Goal: Task Accomplishment & Management: Manage account settings

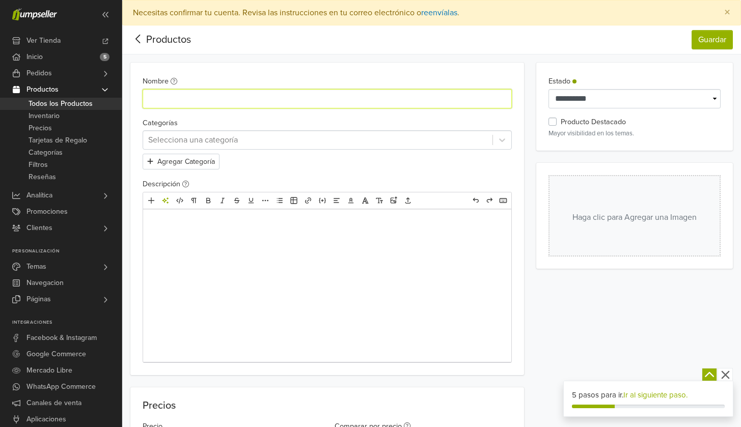
click at [440, 95] on input "Nombre" at bounding box center [327, 98] width 369 height 19
paste input "**********"
type input "**********"
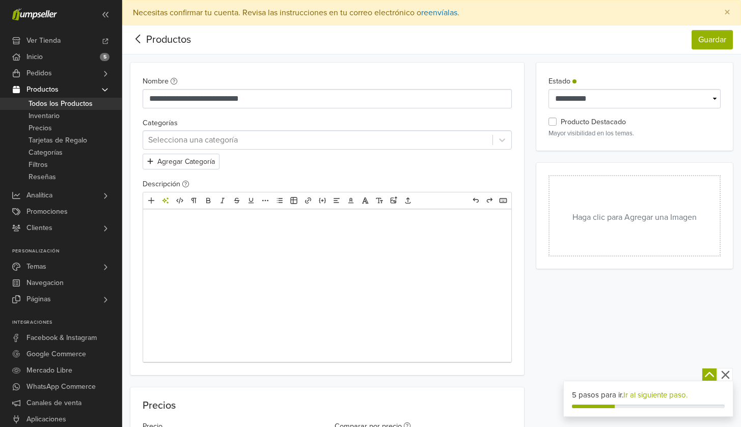
click at [587, 201] on button "Haga clic para Agregar una Imagen" at bounding box center [635, 216] width 172 height 82
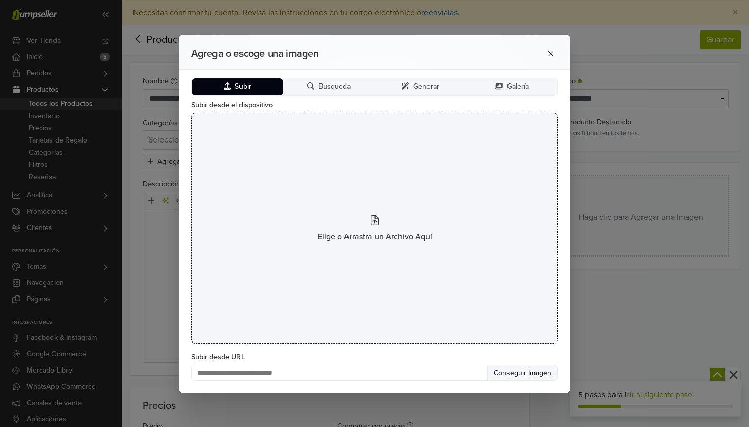
click at [310, 131] on div "Elige o Arrastra un Archivo Aquí" at bounding box center [374, 228] width 367 height 231
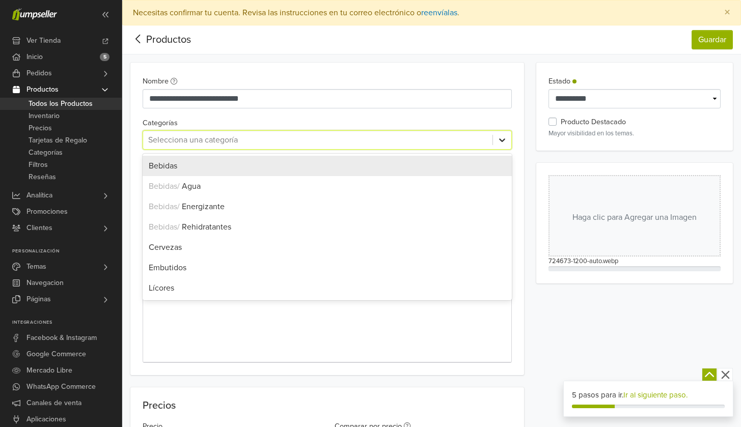
click at [501, 142] on icon at bounding box center [502, 140] width 10 height 10
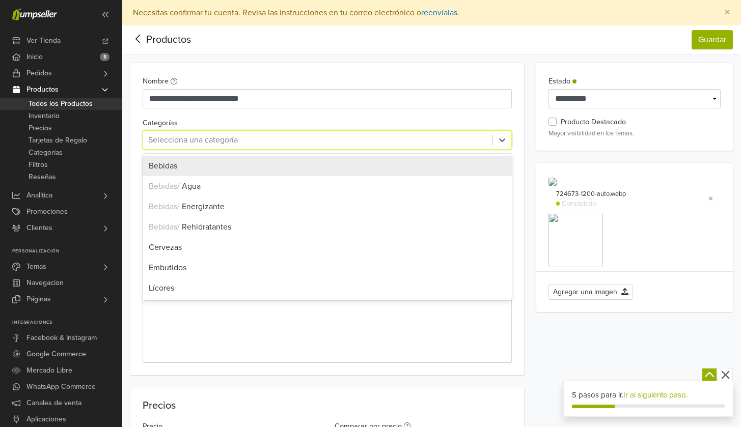
click at [455, 158] on div "Bebidas" at bounding box center [327, 166] width 369 height 20
click at [500, 140] on icon at bounding box center [502, 141] width 6 height 4
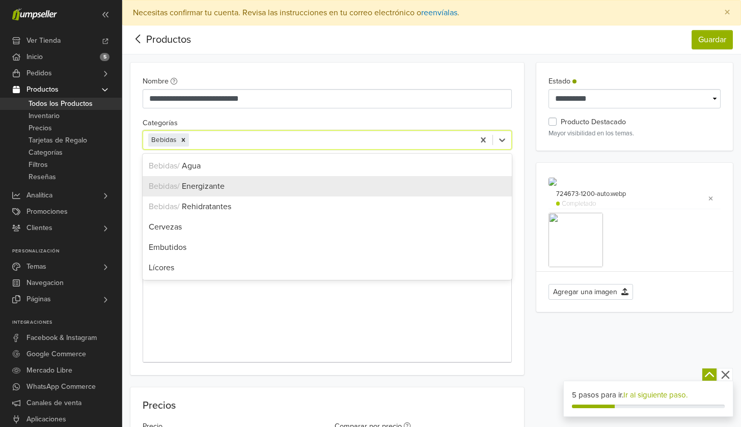
click at [366, 196] on div "Bebidas / Energizante" at bounding box center [327, 186] width 369 height 20
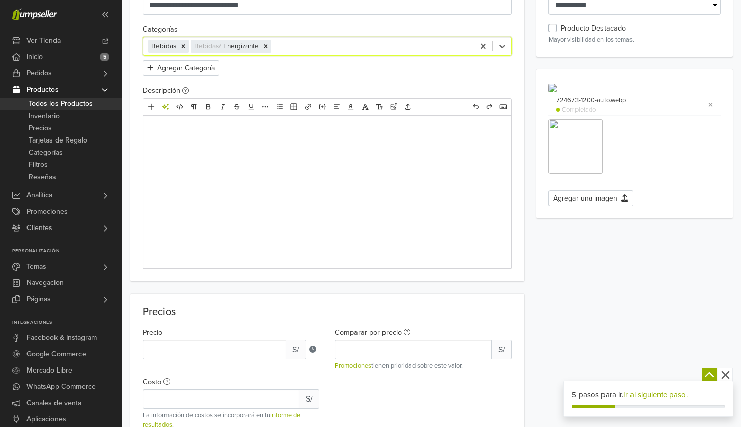
scroll to position [113, 0]
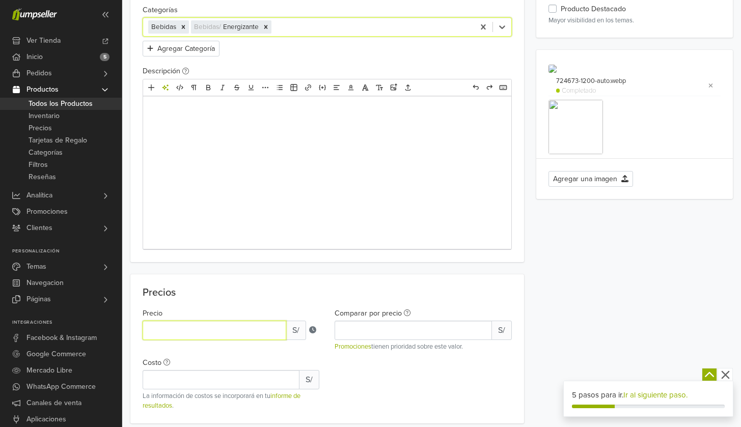
click at [257, 332] on input "*" at bounding box center [215, 330] width 144 height 19
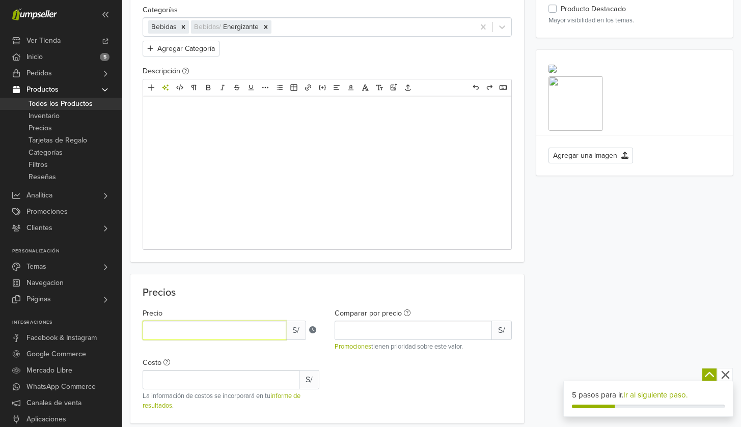
type input "*"
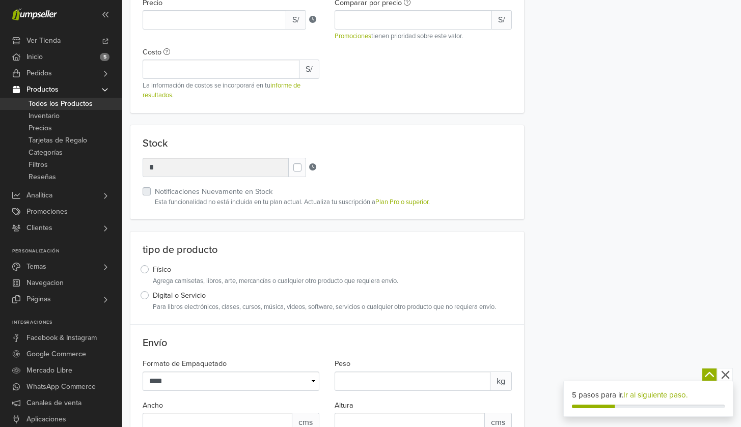
scroll to position [240, 0]
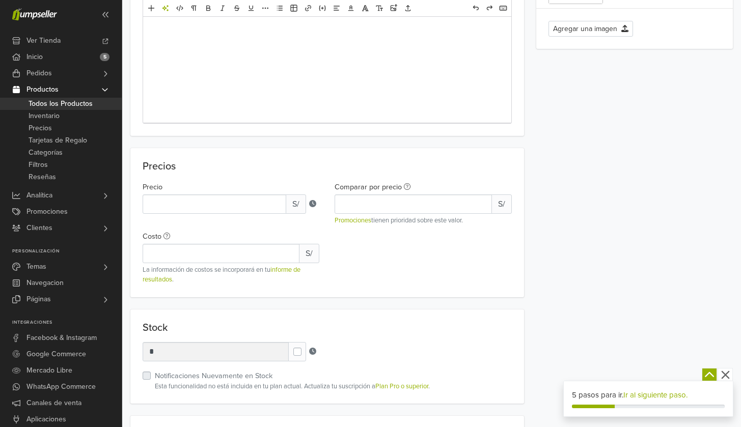
click at [227, 263] on div "Costo S/ La información de costos se incorporará en tu informe de resultados ." at bounding box center [231, 257] width 177 height 55
click at [228, 256] on input "Costo" at bounding box center [221, 253] width 157 height 19
type input "*"
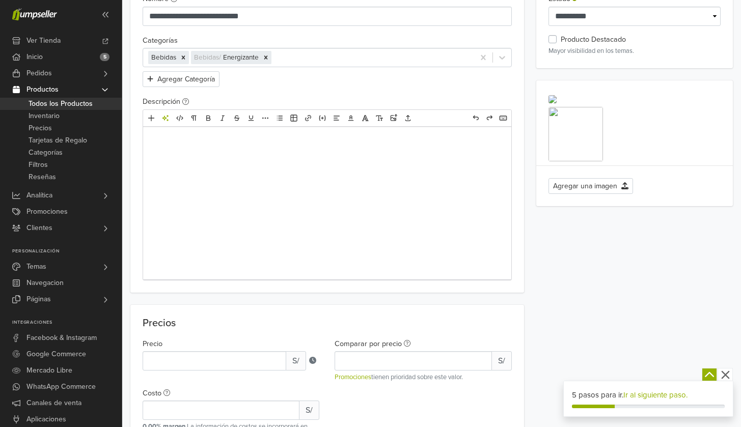
scroll to position [0, 0]
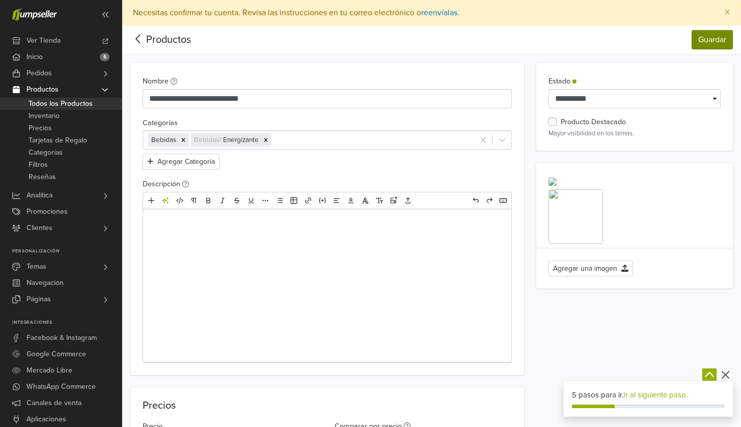
click at [727, 43] on button "Guardar" at bounding box center [712, 39] width 41 height 19
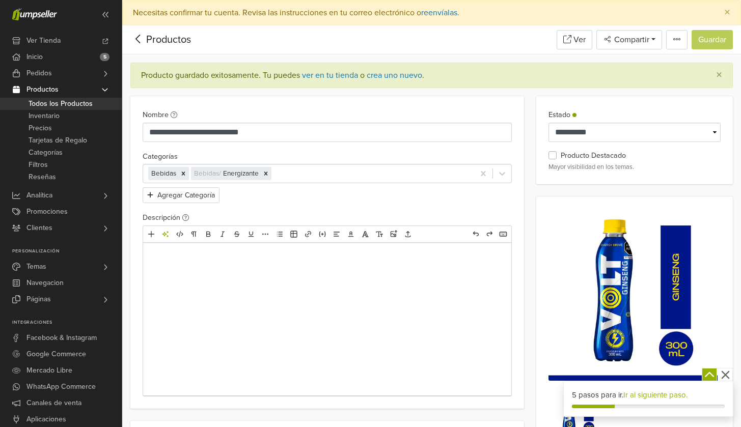
click at [133, 39] on icon at bounding box center [138, 39] width 16 height 13
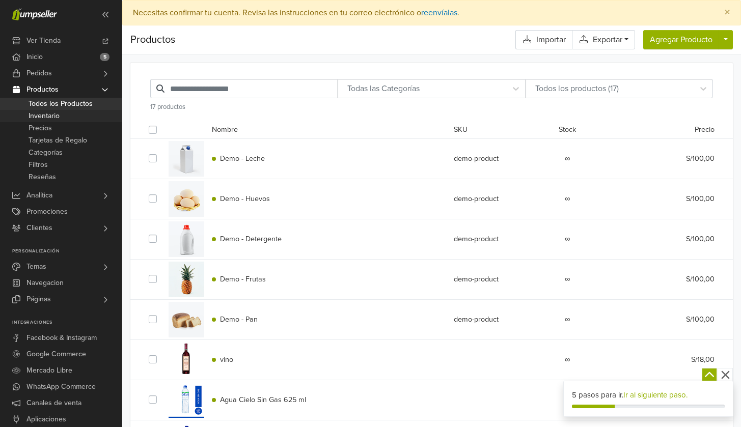
click at [79, 117] on link "Inventario" at bounding box center [61, 116] width 122 height 12
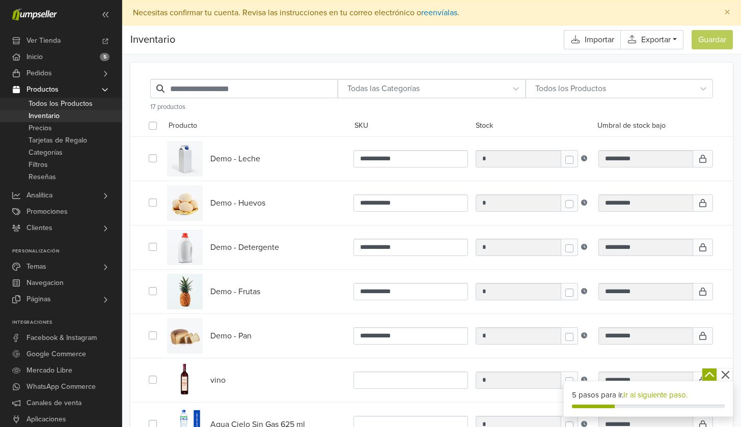
click at [87, 103] on span "Todos los Productos" at bounding box center [61, 104] width 64 height 12
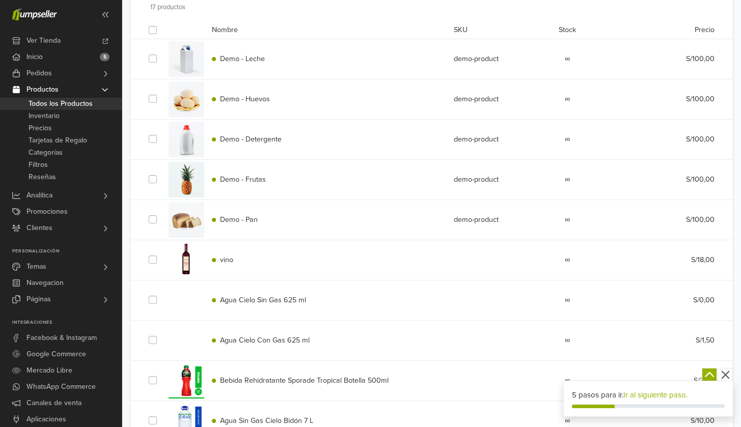
scroll to position [416, 0]
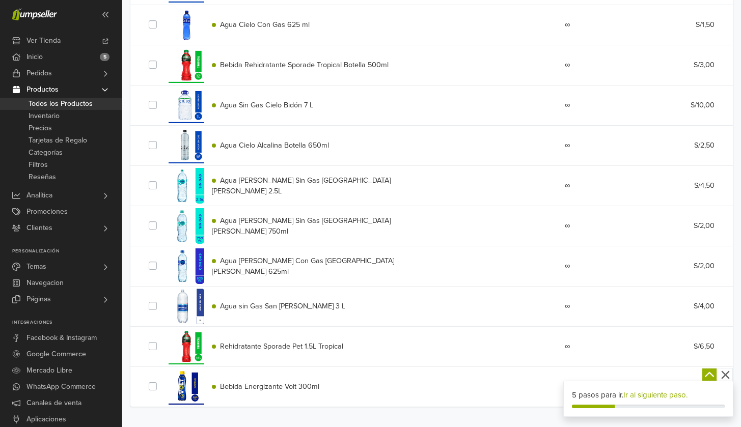
click at [287, 391] on span "Bebida Energizante Volt 300ml" at bounding box center [269, 387] width 99 height 9
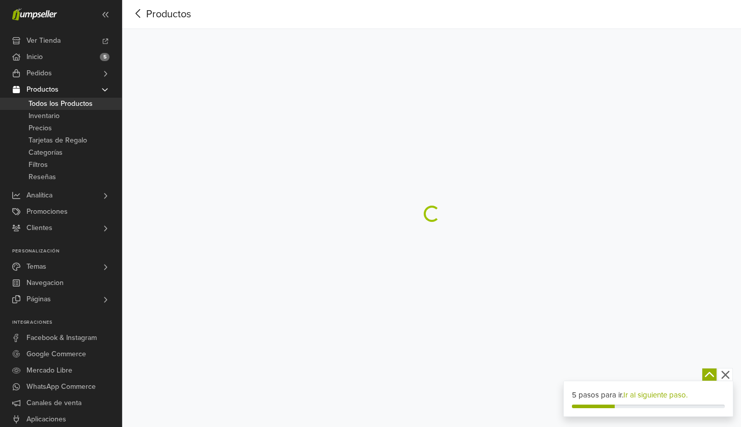
scroll to position [25, 0]
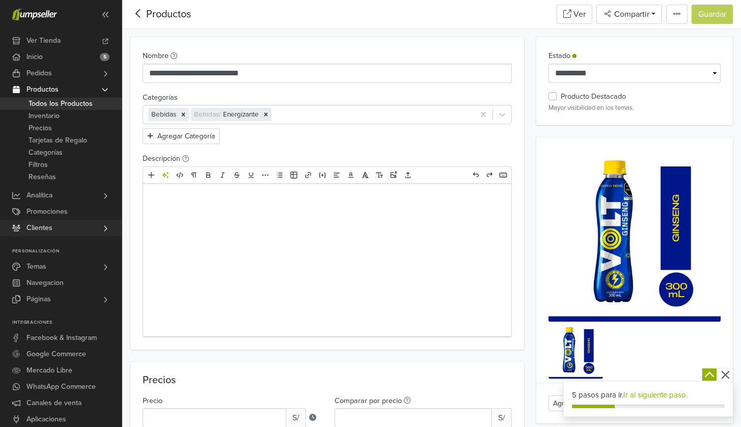
click at [60, 225] on link "Clientes" at bounding box center [61, 228] width 122 height 16
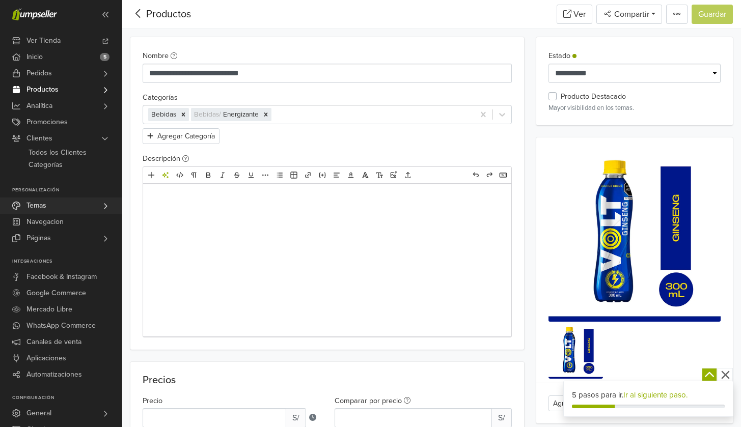
click at [71, 204] on link "Temas" at bounding box center [61, 206] width 122 height 16
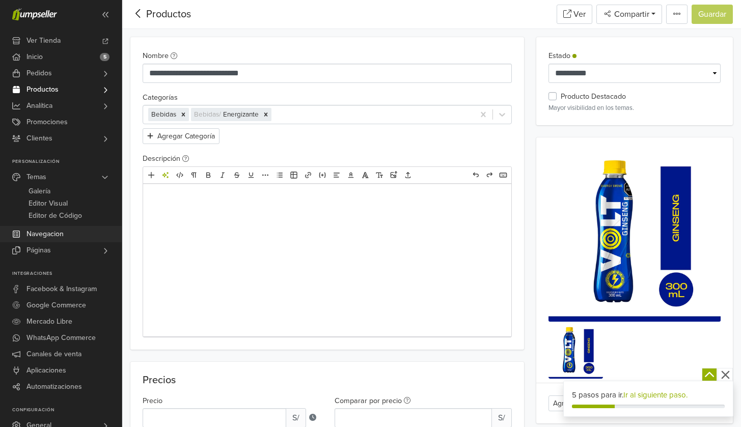
click at [74, 231] on link "Navegacion" at bounding box center [61, 234] width 122 height 16
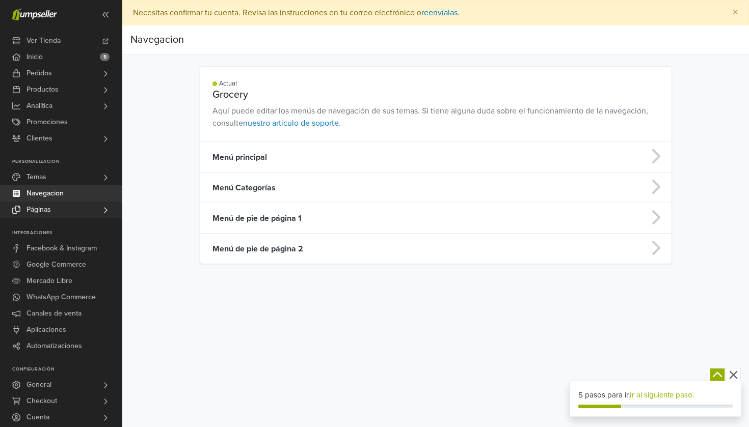
click at [84, 212] on link "Páginas" at bounding box center [61, 210] width 122 height 16
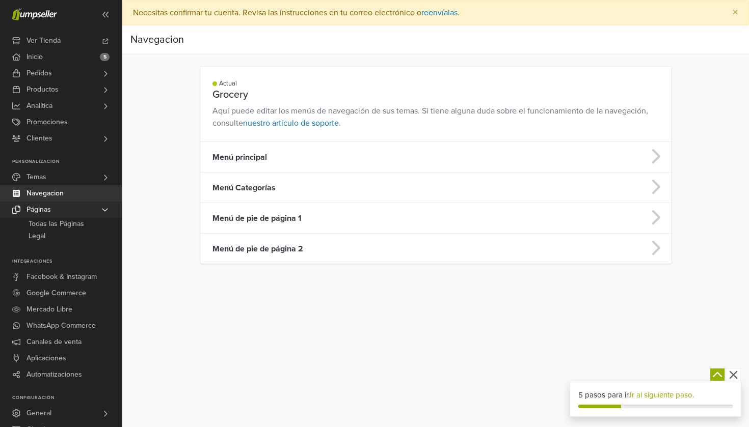
click at [78, 214] on link "Páginas" at bounding box center [61, 210] width 122 height 16
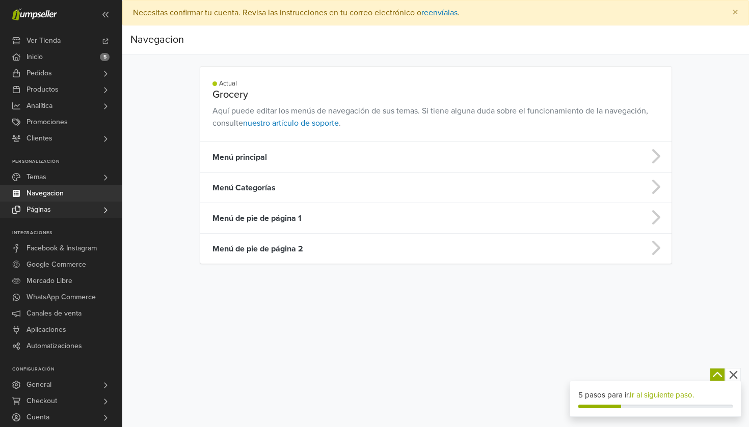
click at [69, 211] on link "Páginas" at bounding box center [61, 210] width 122 height 16
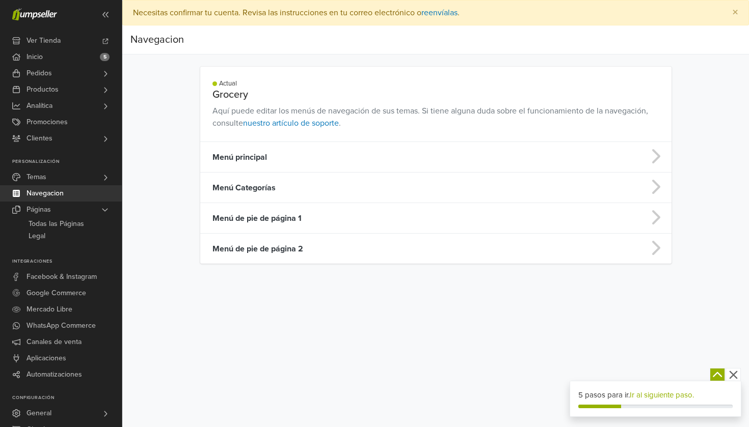
click at [75, 192] on link "Navegacion" at bounding box center [61, 193] width 122 height 16
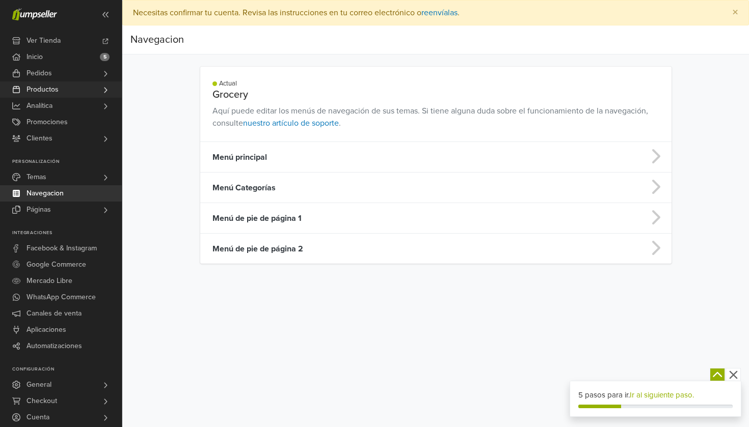
click at [66, 91] on link "Productos" at bounding box center [61, 90] width 122 height 16
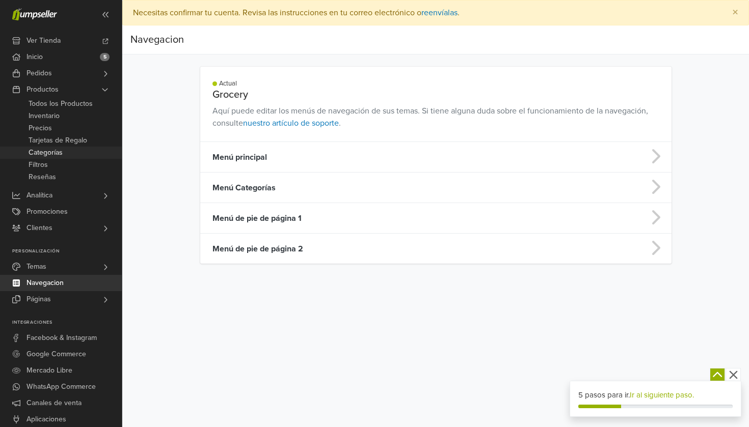
click at [49, 155] on span "Categorías" at bounding box center [46, 153] width 34 height 12
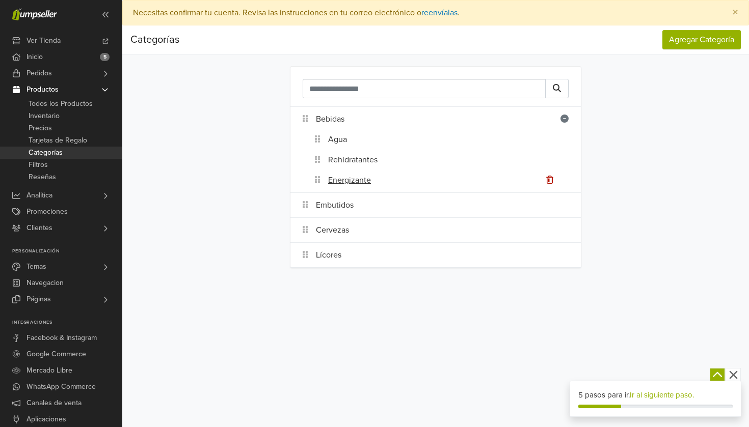
click at [463, 185] on div "Energizante" at bounding box center [454, 180] width 253 height 20
click at [348, 182] on link "Energizante" at bounding box center [349, 180] width 43 height 12
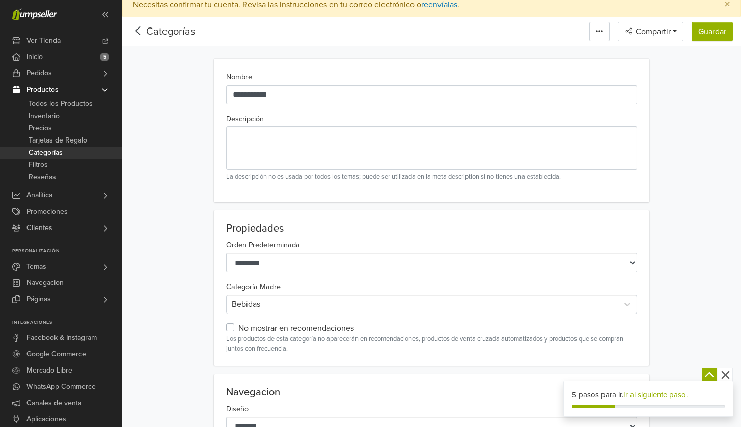
scroll to position [24, 0]
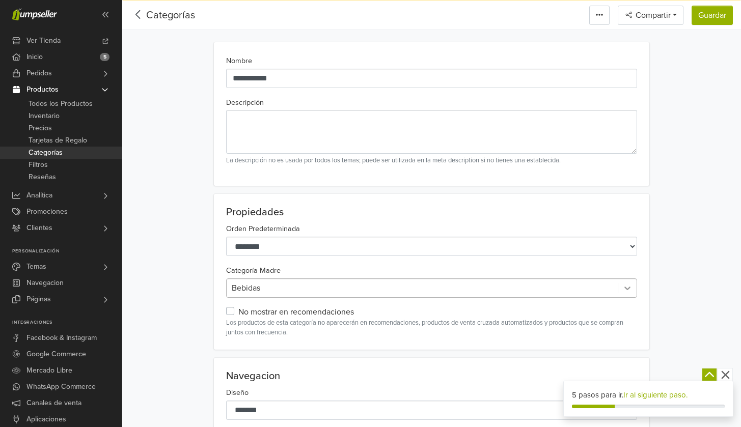
click at [626, 285] on div "**********" at bounding box center [432, 272] width 436 height 156
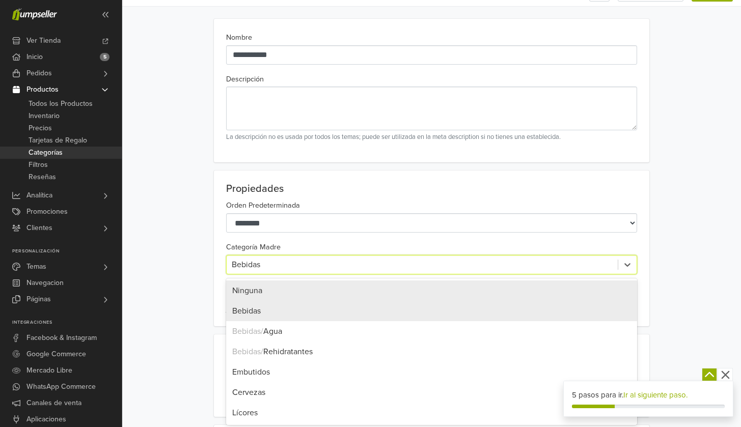
scroll to position [48, 0]
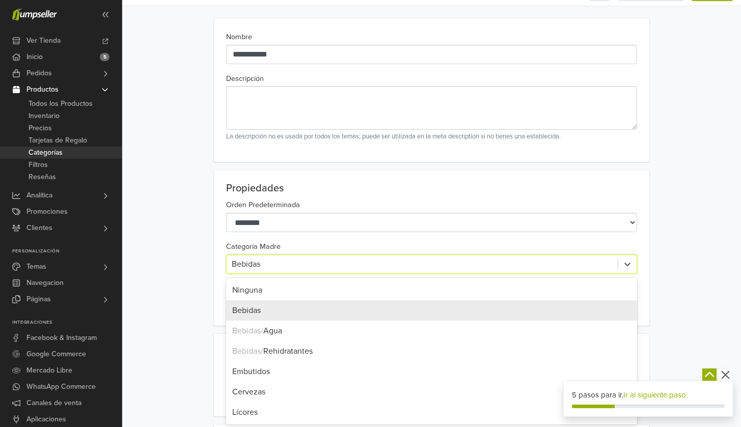
click at [434, 313] on div "Bebidas" at bounding box center [431, 311] width 411 height 20
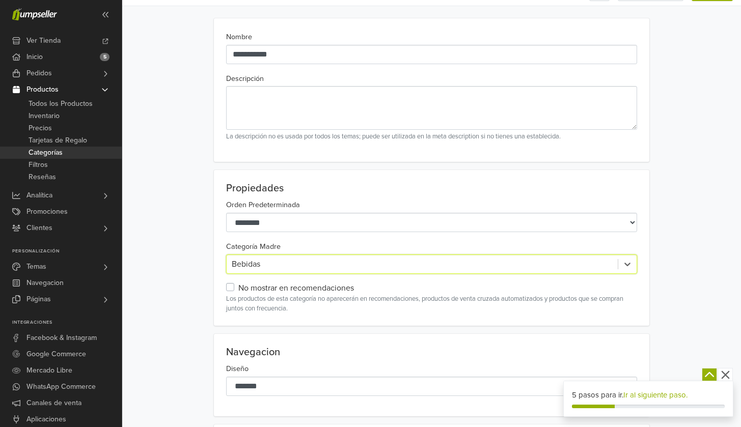
click at [715, 252] on div "**********" at bounding box center [432, 248] width 581 height 156
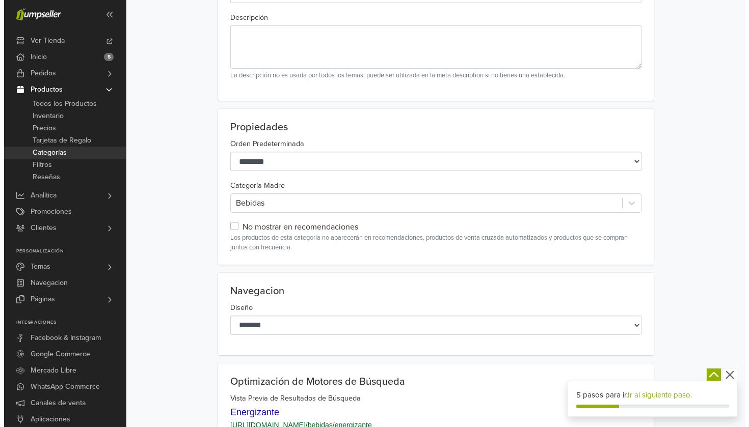
scroll to position [0, 0]
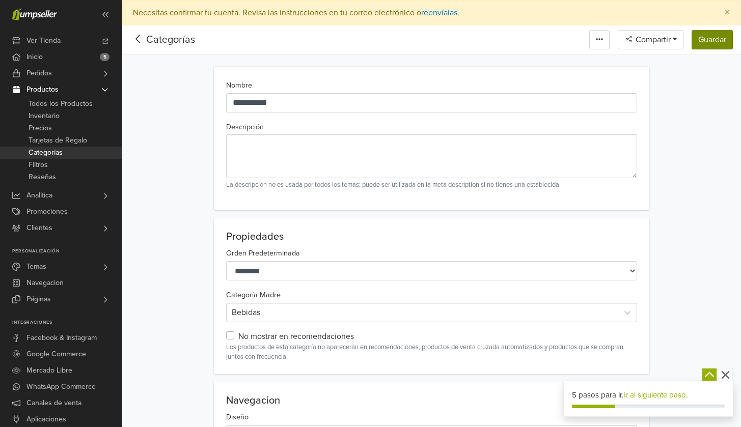
click at [708, 42] on button "Guardar" at bounding box center [712, 39] width 41 height 19
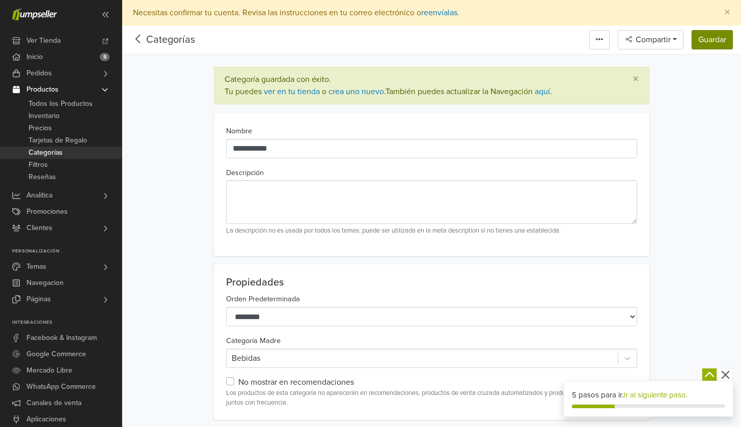
click at [708, 42] on button "Guardar" at bounding box center [712, 39] width 41 height 19
drag, startPoint x: 144, startPoint y: 36, endPoint x: 182, endPoint y: 0, distance: 52.6
click at [148, 34] on link "Categorías" at bounding box center [170, 40] width 49 height 12
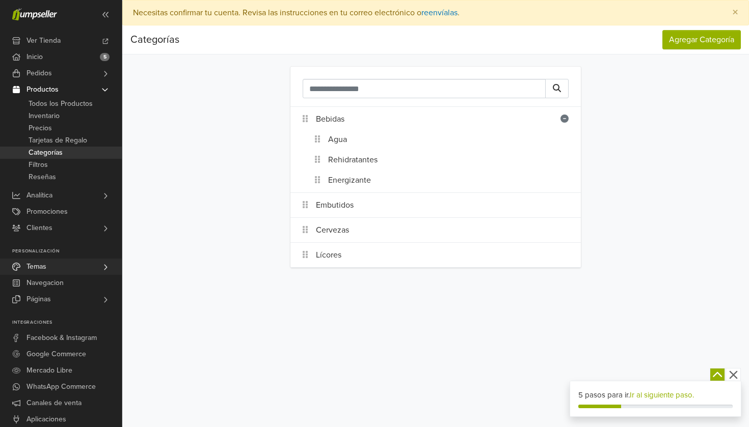
click at [89, 264] on link "Temas" at bounding box center [61, 267] width 122 height 16
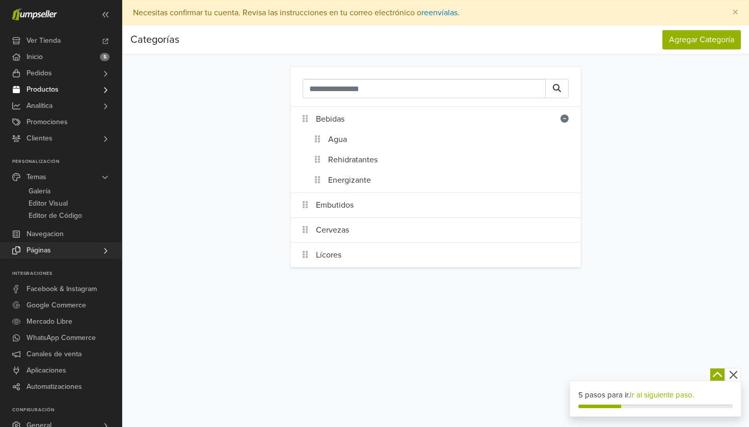
click at [44, 257] on span "Páginas" at bounding box center [38, 251] width 24 height 16
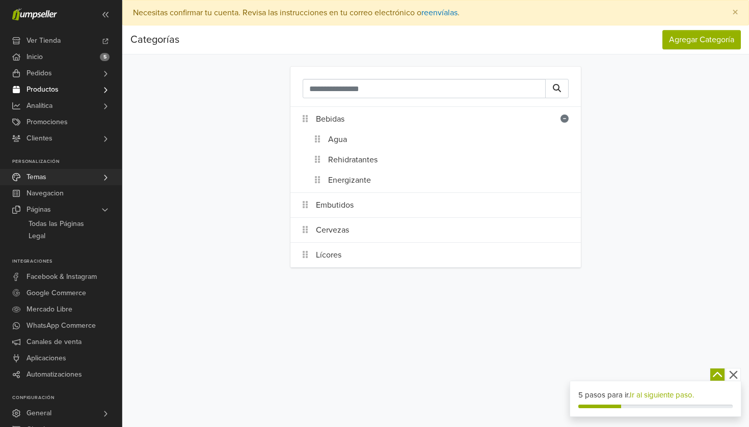
click at [48, 184] on link "Temas" at bounding box center [61, 177] width 122 height 16
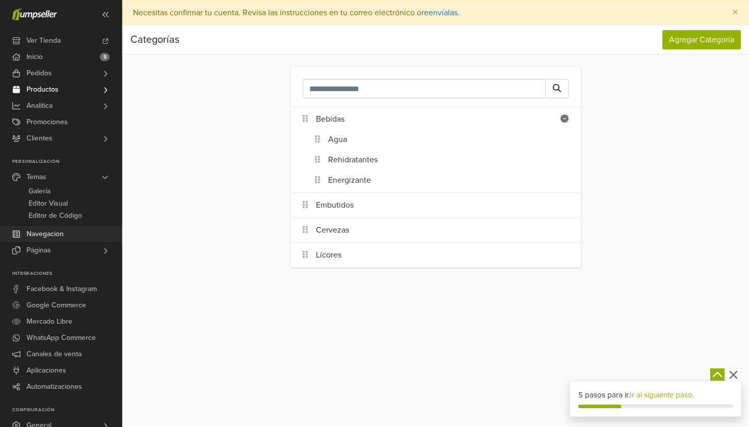
click at [49, 234] on span "Navegacion" at bounding box center [44, 234] width 37 height 16
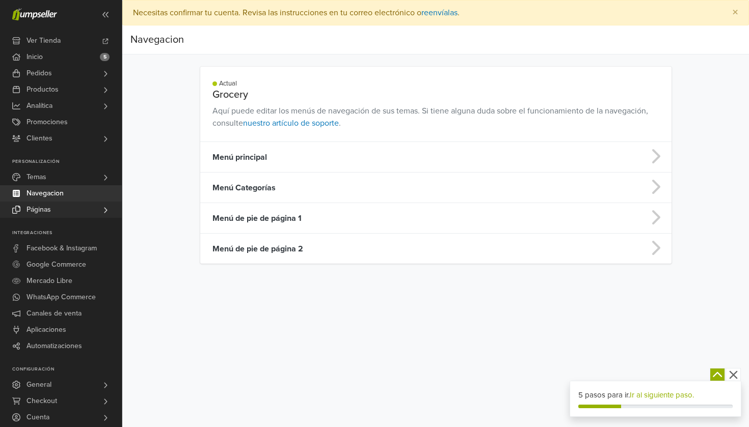
click at [63, 204] on link "Páginas" at bounding box center [61, 210] width 122 height 16
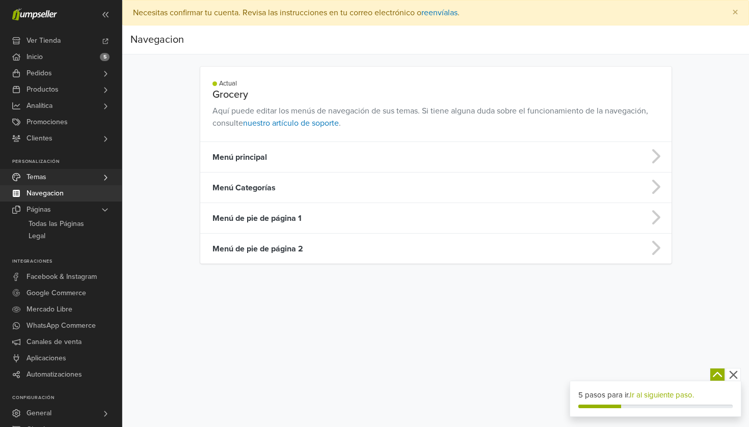
click at [104, 183] on span at bounding box center [105, 177] width 8 height 16
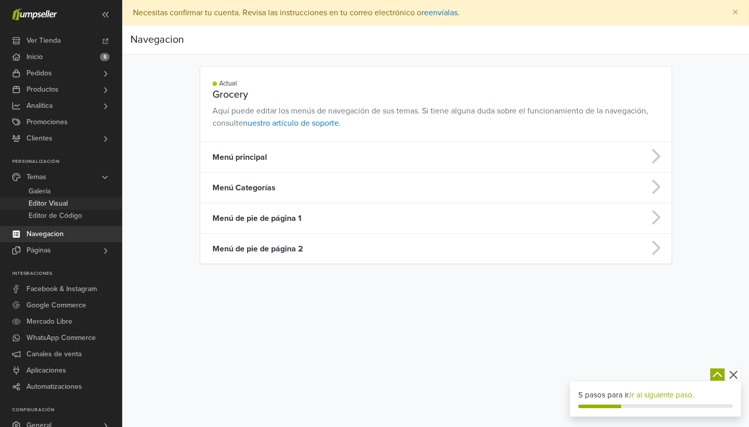
click at [64, 205] on span "Editor Visual" at bounding box center [48, 204] width 39 height 12
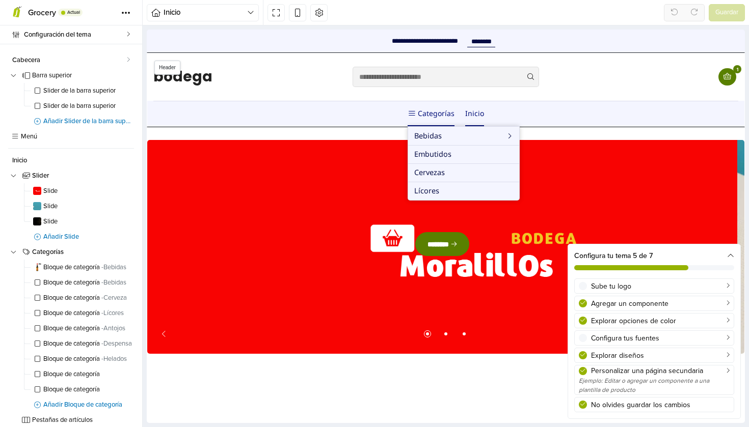
click at [439, 117] on link "Categorías" at bounding box center [431, 113] width 47 height 25
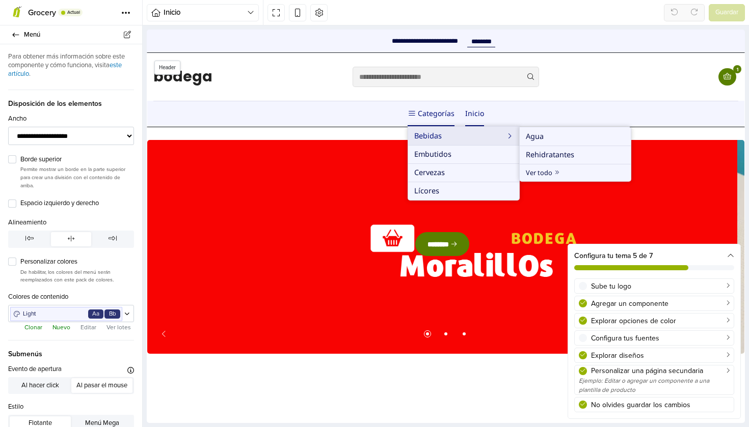
click at [446, 134] on link "Bebidas" at bounding box center [463, 136] width 111 height 18
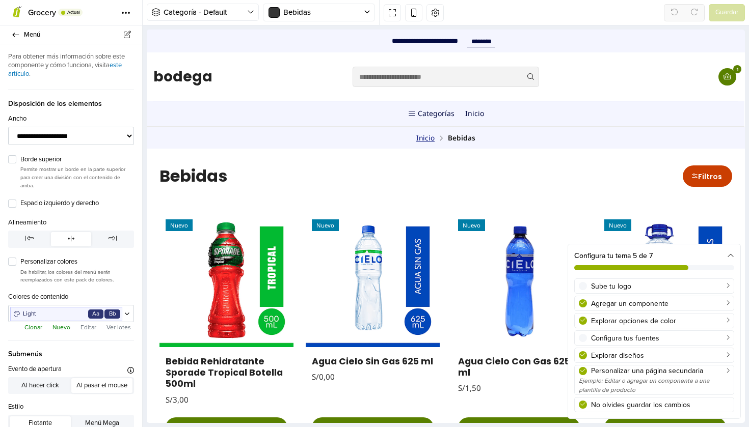
click at [417, 135] on link "Inicio" at bounding box center [425, 138] width 18 height 7
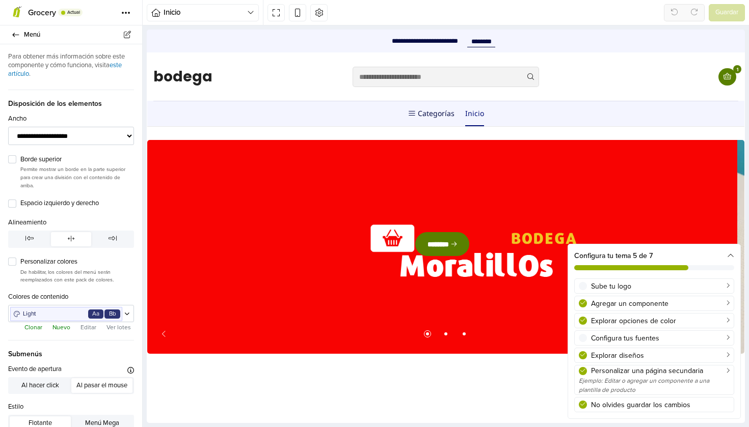
click at [426, 116] on link "Categorías" at bounding box center [431, 113] width 47 height 25
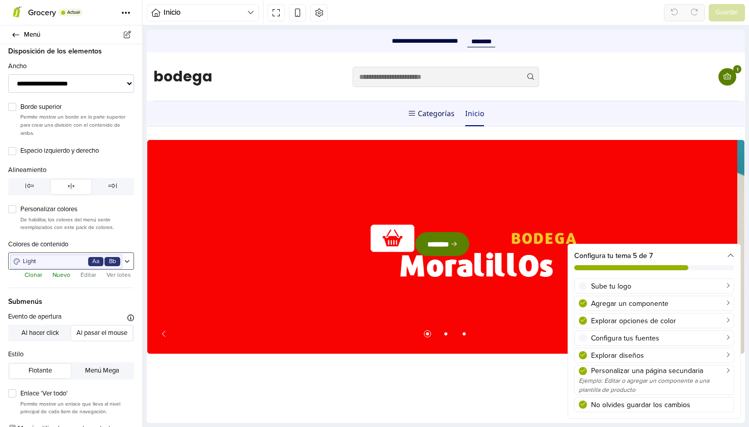
scroll to position [82, 0]
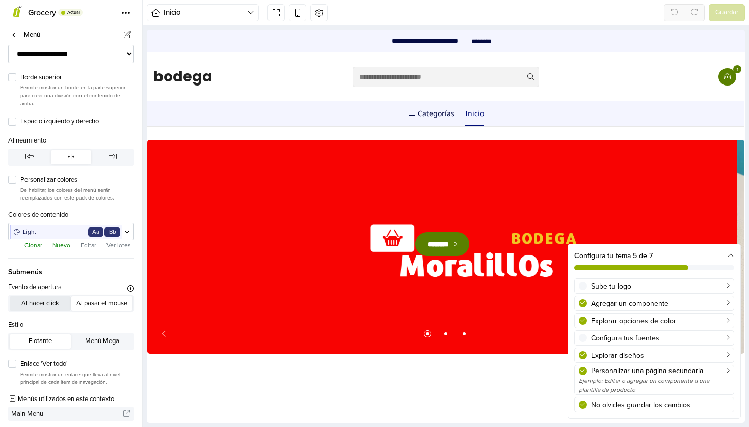
click at [56, 300] on button "Al hacer click" at bounding box center [40, 304] width 61 height 14
click at [423, 115] on link "Categorías" at bounding box center [431, 113] width 47 height 25
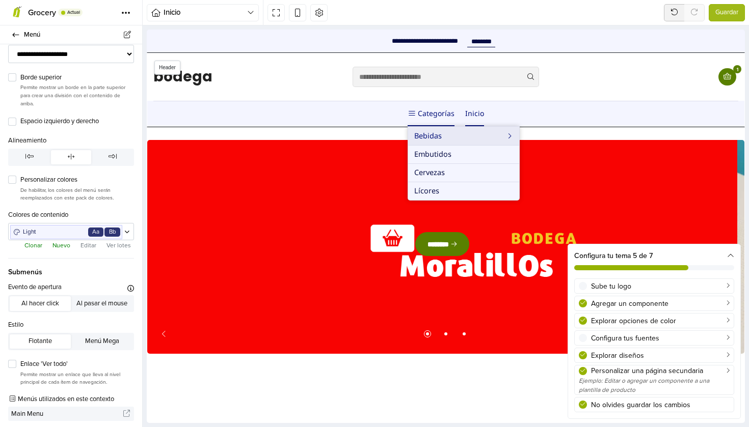
click at [435, 130] on link "Bebidas" at bounding box center [463, 136] width 111 height 18
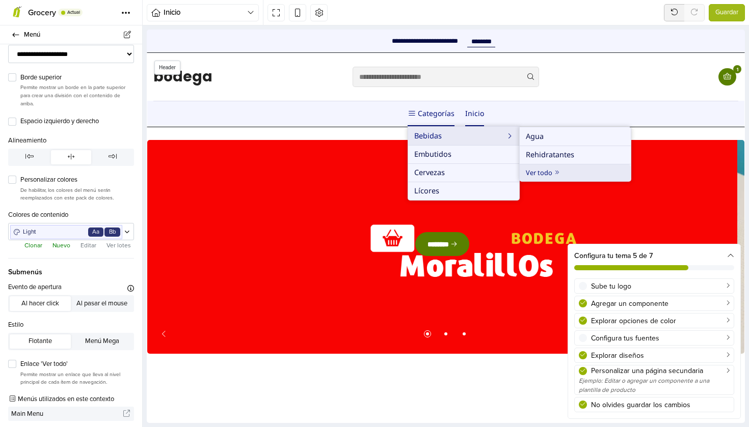
click at [560, 176] on link "Ver todo" at bounding box center [575, 173] width 111 height 17
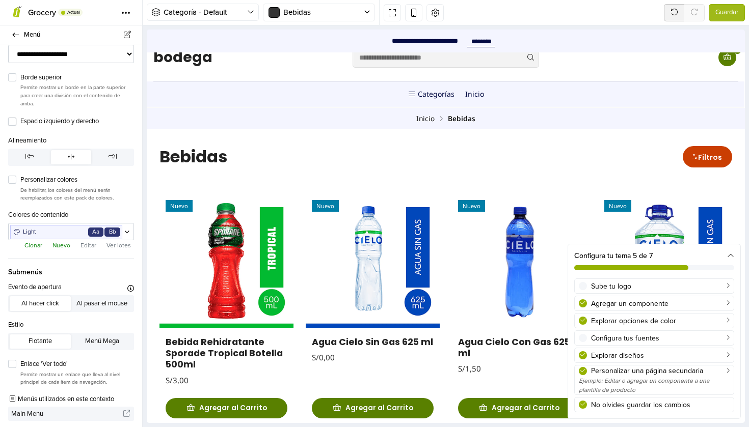
scroll to position [0, 0]
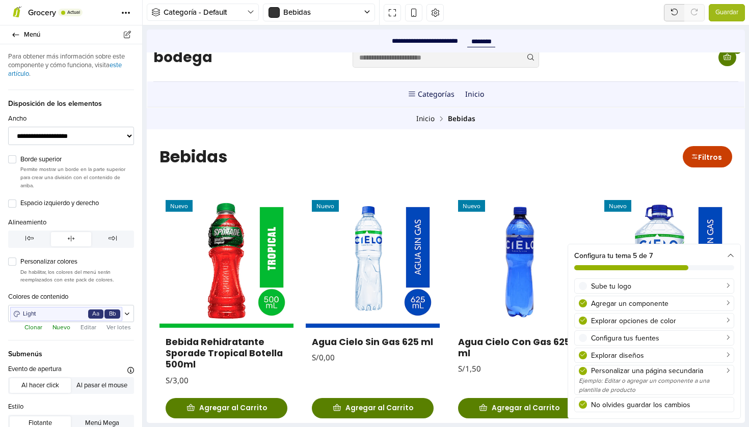
click at [465, 118] on li "Bebidas" at bounding box center [462, 118] width 28 height 7
click at [439, 104] on link "Categorías" at bounding box center [431, 94] width 47 height 25
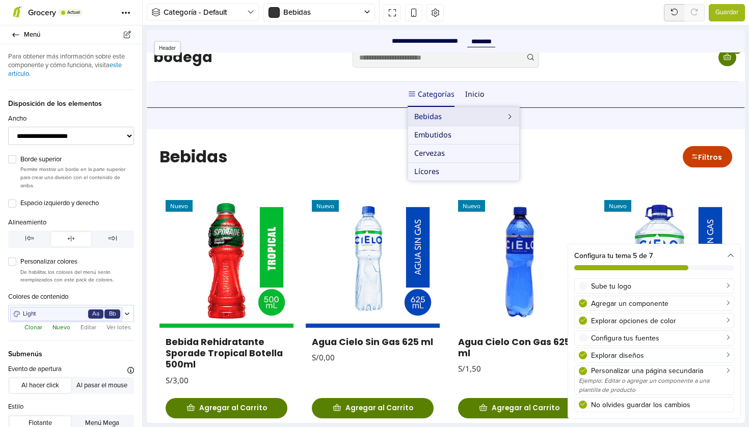
click at [431, 90] on link "Categorías" at bounding box center [431, 94] width 47 height 25
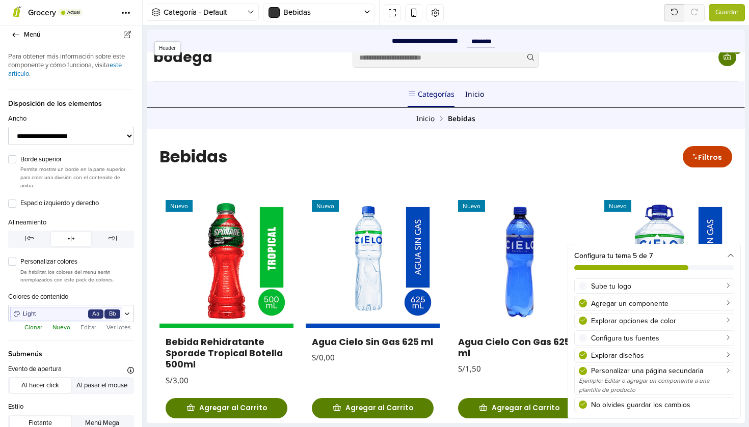
click at [423, 95] on link "Categorías" at bounding box center [431, 94] width 47 height 25
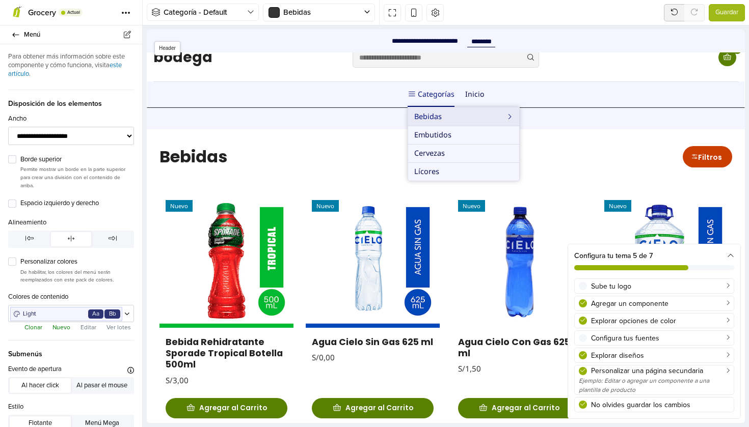
click at [455, 116] on link "Bebidas" at bounding box center [463, 117] width 111 height 18
click at [534, 147] on link "Ver todo" at bounding box center [575, 153] width 111 height 17
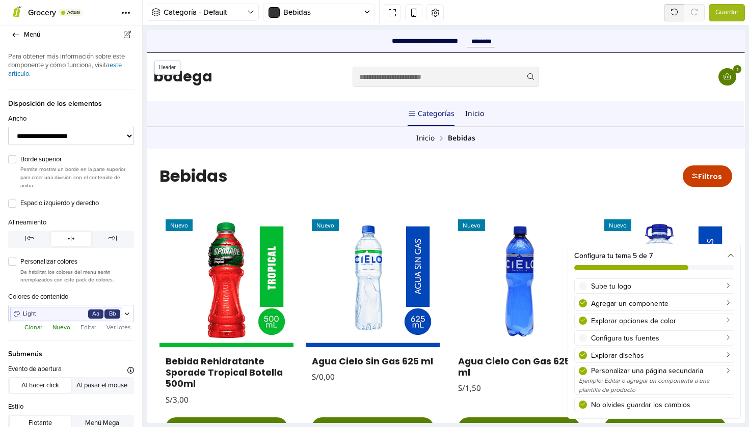
click at [436, 116] on link "Categorías" at bounding box center [431, 113] width 47 height 25
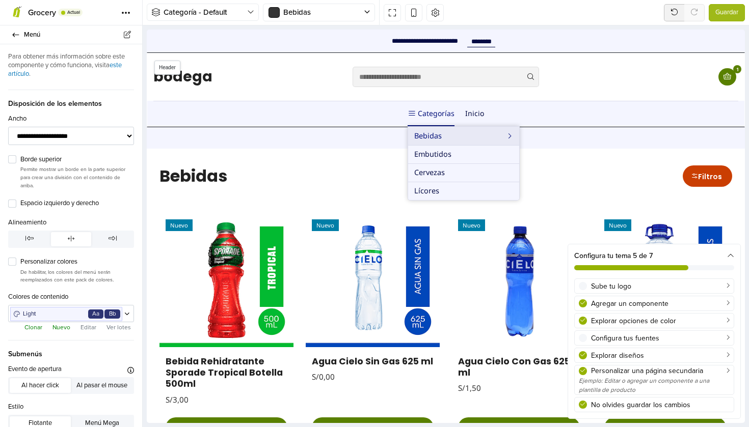
click at [436, 116] on link "Categorías" at bounding box center [431, 113] width 47 height 25
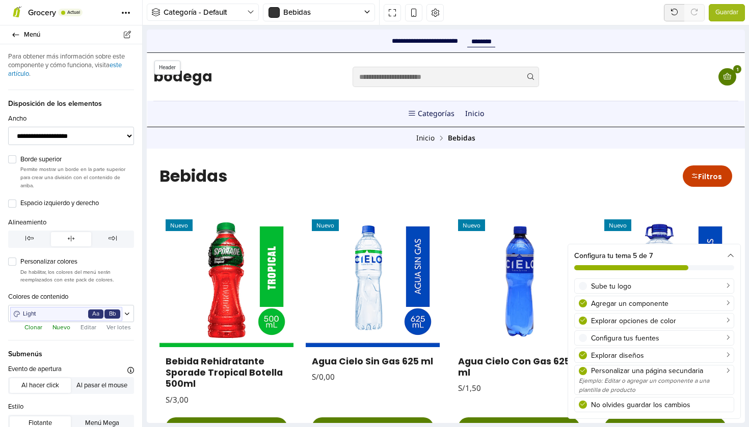
click at [348, 93] on div "bodega Menú 1" at bounding box center [445, 77] width 597 height 48
select select "**"
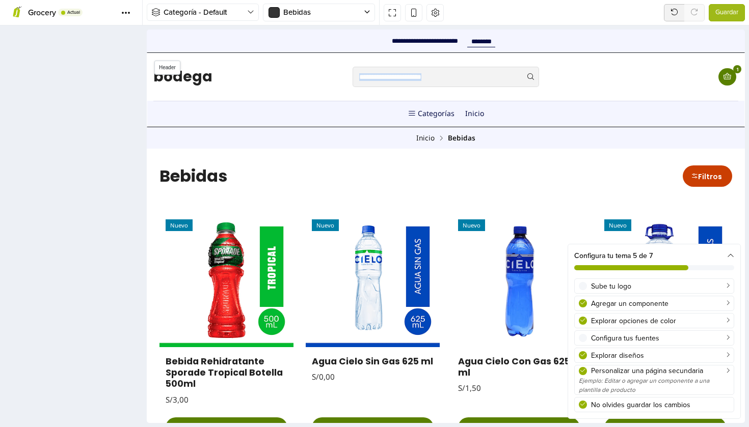
click at [348, 93] on div "bodega Menú 1" at bounding box center [445, 77] width 597 height 48
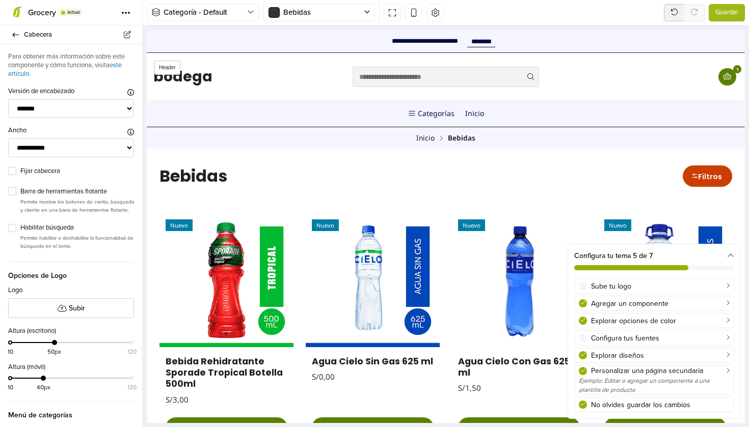
click at [560, 116] on nav "Categorías Categorías Bebidas Agua Rehidratantes Ver todo Embutidos Cervezas Lí…" at bounding box center [445, 113] width 585 height 25
select select "****"
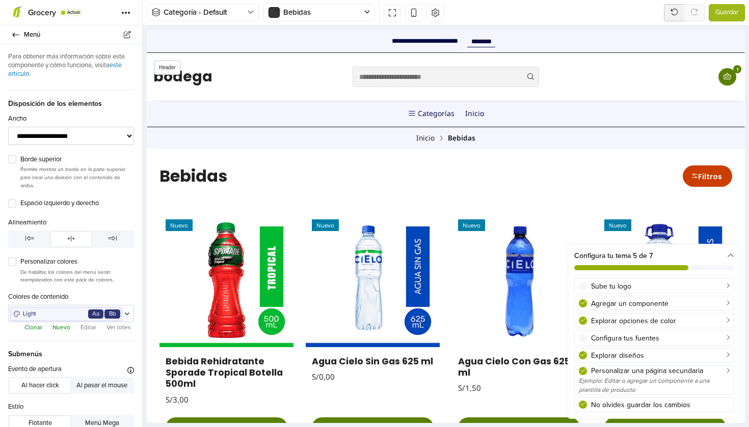
click at [525, 116] on nav "Categorías Categorías Bebidas Agua Rehidratantes Ver todo Embutidos Cervezas Lí…" at bounding box center [445, 113] width 585 height 25
click at [427, 112] on link "Categorías" at bounding box center [431, 113] width 47 height 25
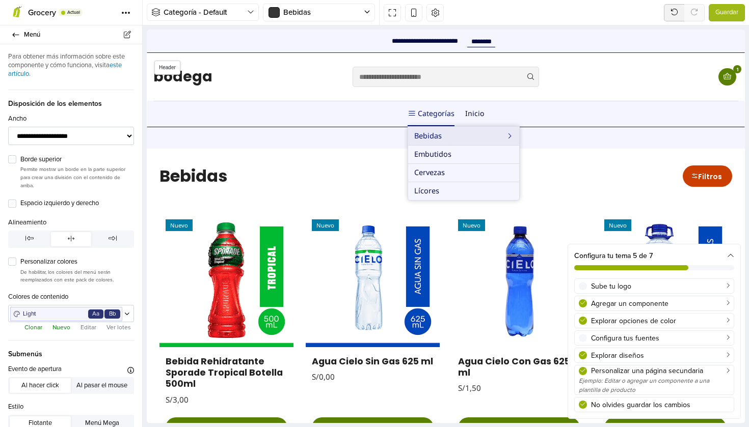
click at [427, 112] on link "Categorías" at bounding box center [431, 113] width 47 height 25
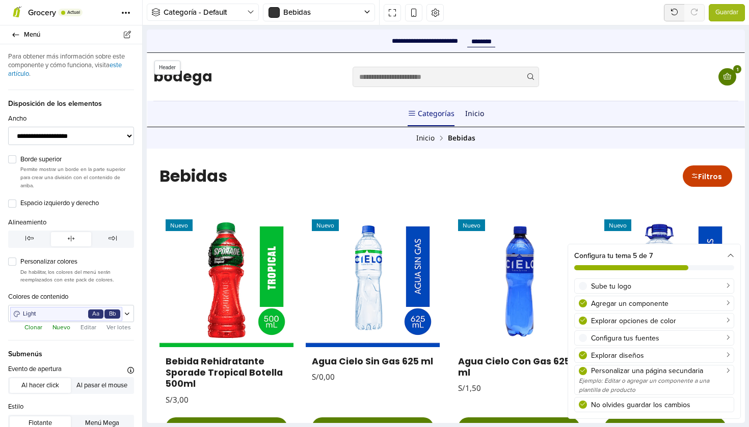
click at [427, 112] on link "Categorías" at bounding box center [431, 113] width 47 height 25
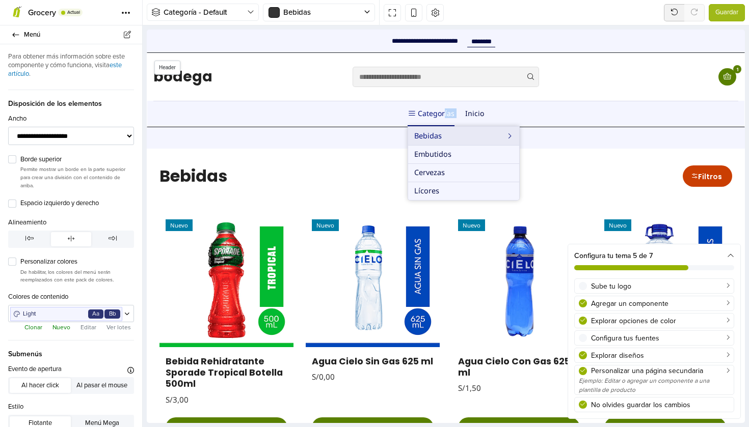
click at [427, 112] on link "Categorías" at bounding box center [431, 113] width 47 height 25
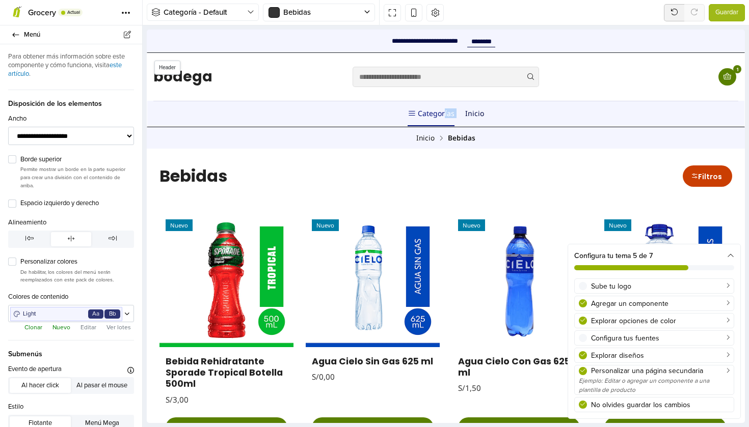
click at [427, 112] on link "Categorías" at bounding box center [431, 113] width 47 height 25
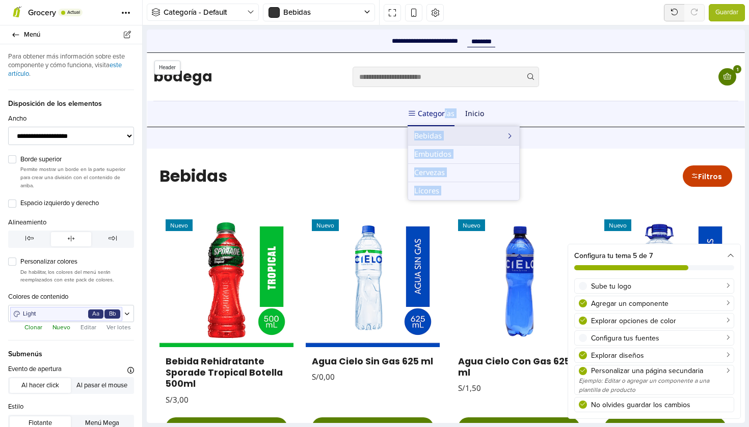
click at [476, 137] on link "Bebidas" at bounding box center [463, 136] width 111 height 18
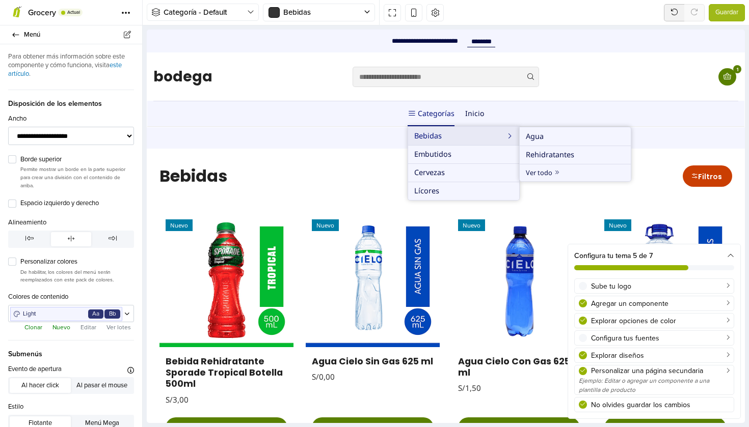
scroll to position [82, 0]
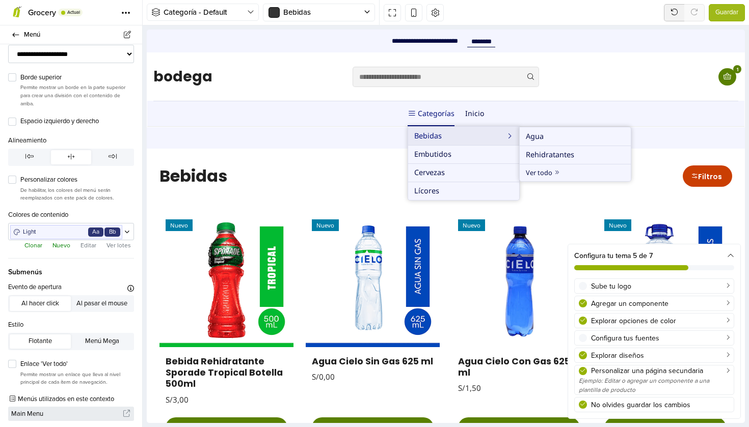
click at [87, 415] on span "Main Menu" at bounding box center [67, 414] width 112 height 14
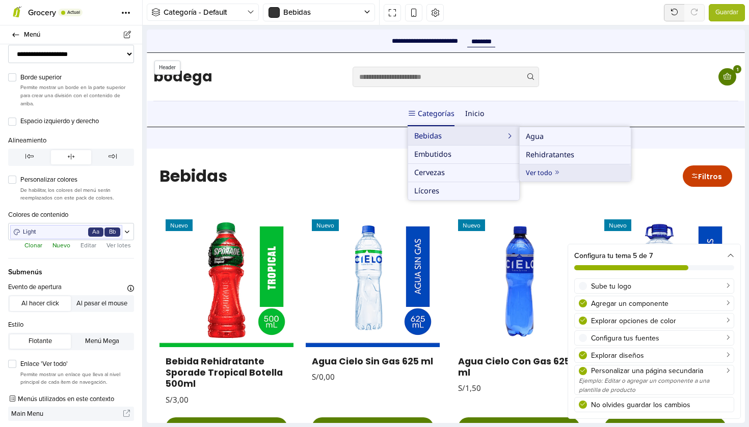
click at [558, 167] on link "Ver todo" at bounding box center [575, 173] width 111 height 17
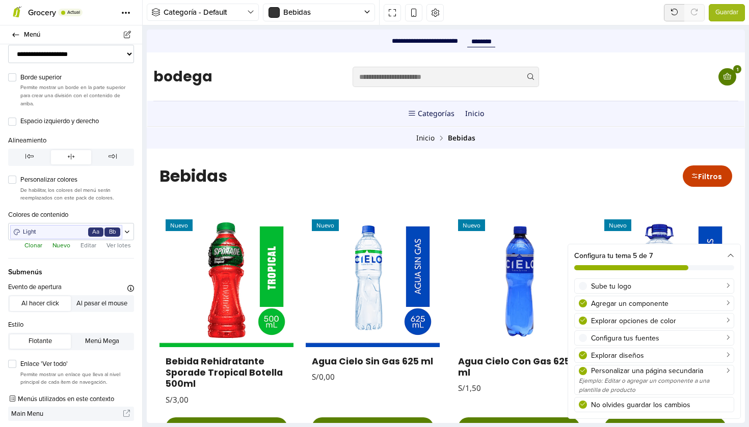
scroll to position [0, 0]
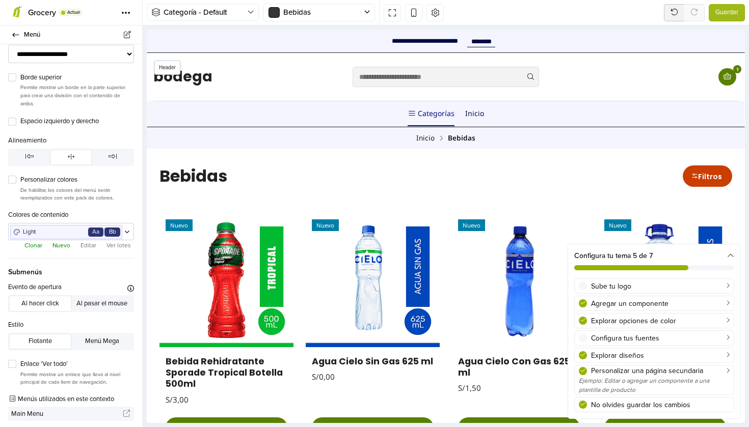
click at [437, 109] on link "Categorías" at bounding box center [431, 113] width 47 height 25
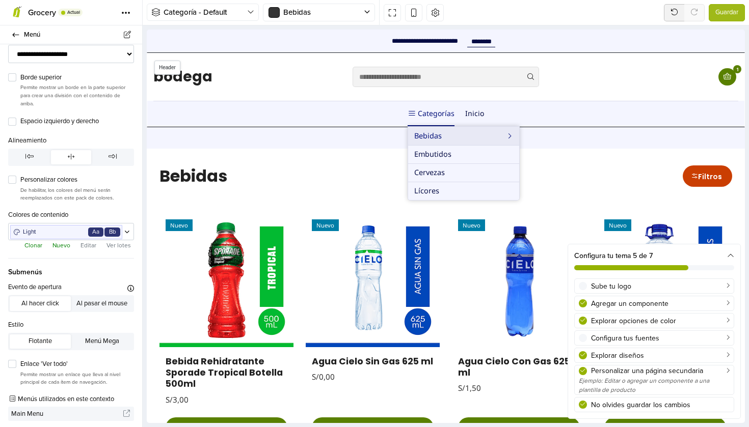
drag, startPoint x: 436, startPoint y: 132, endPoint x: 549, endPoint y: 134, distance: 113.1
click at [443, 135] on link "Bebidas" at bounding box center [463, 136] width 111 height 18
click at [488, 131] on link "Bebidas" at bounding box center [463, 136] width 111 height 18
click at [512, 135] on link "Bebidas" at bounding box center [463, 136] width 111 height 18
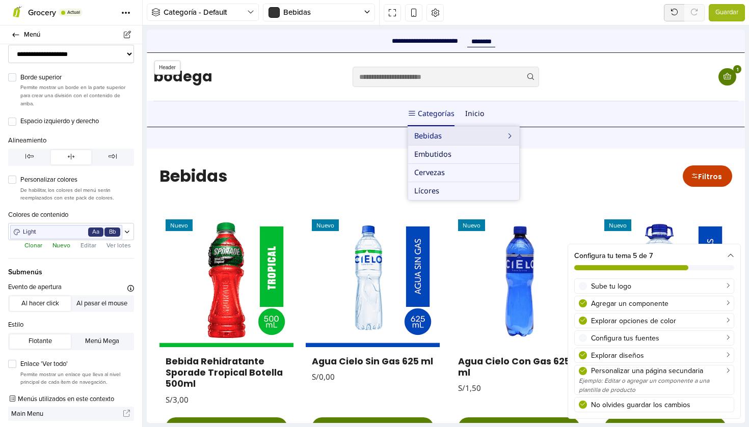
click at [512, 135] on link "Bebidas" at bounding box center [463, 136] width 111 height 18
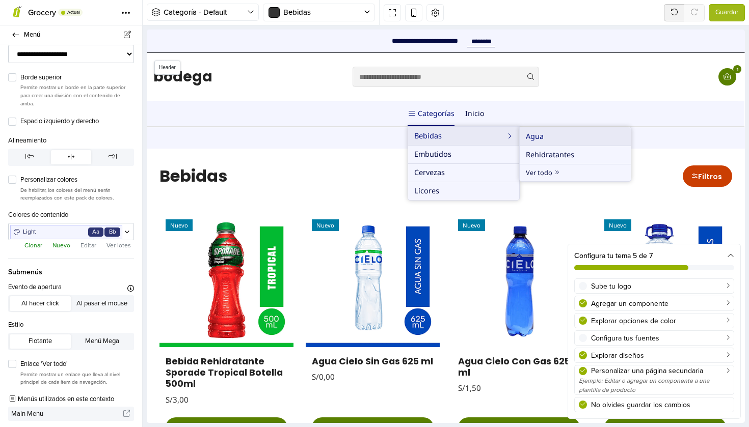
click at [550, 129] on link "Agua" at bounding box center [575, 136] width 111 height 18
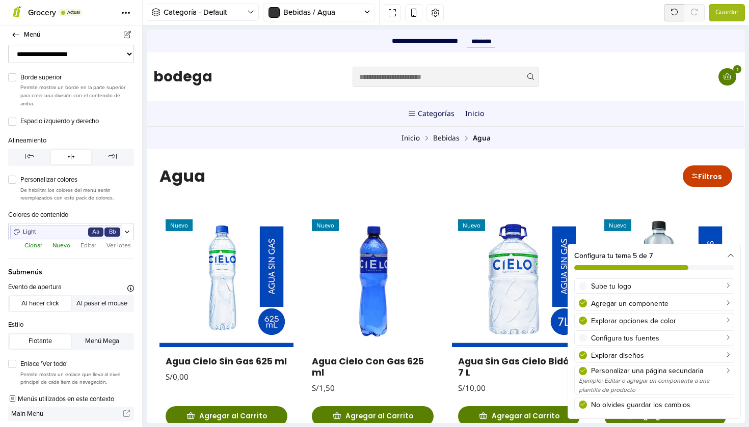
click at [550, 132] on ul "Inicio Bebidas Agua" at bounding box center [446, 137] width 574 height 13
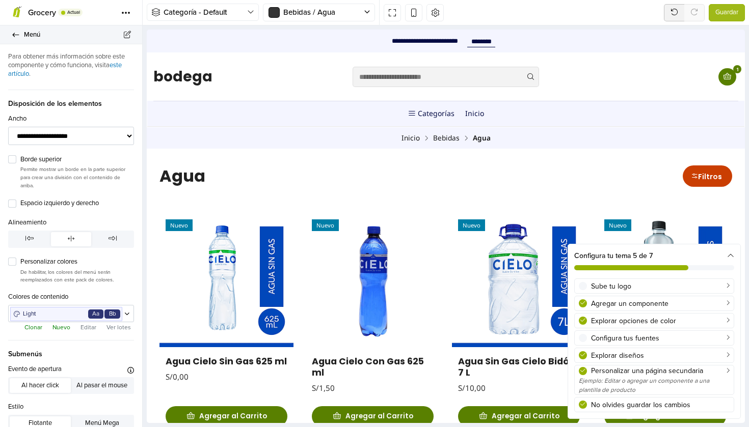
click at [18, 33] on icon at bounding box center [16, 35] width 8 height 7
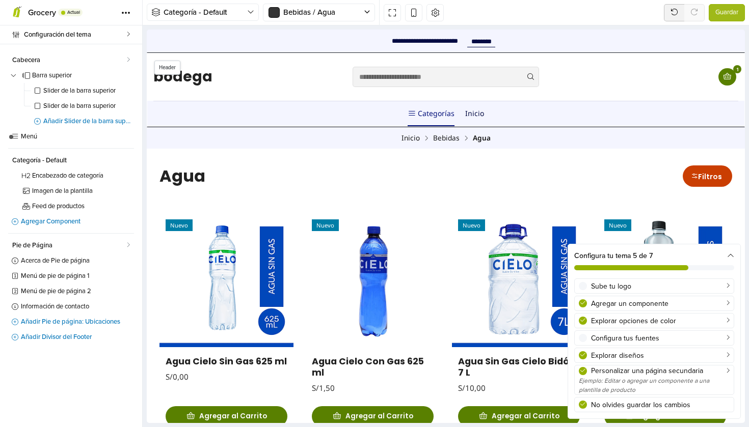
click at [426, 121] on link "Categorías" at bounding box center [431, 113] width 47 height 25
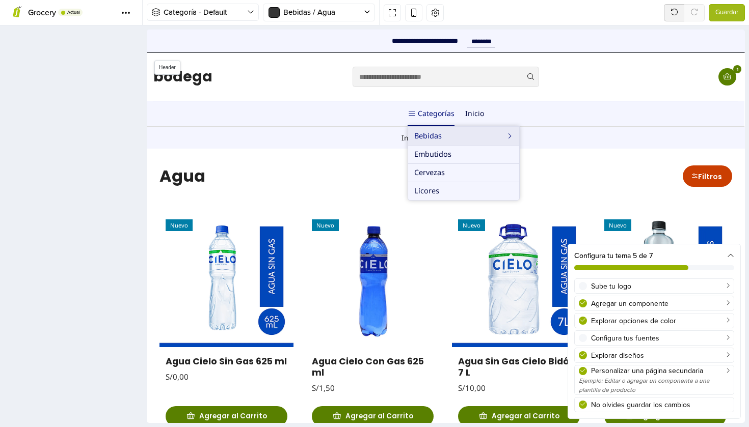
click at [361, 118] on nav "Categorías Categorías Bebidas Agua Rehidratantes Ver todo Embutidos Cervezas Lí…" at bounding box center [445, 113] width 585 height 25
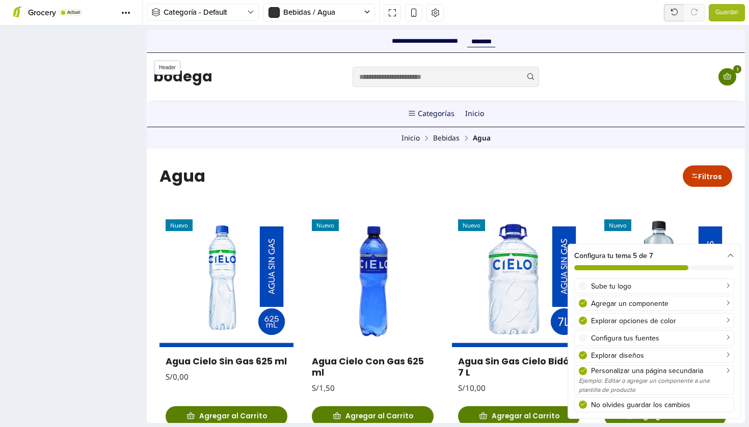
click at [361, 118] on nav "Categorías Categorías Bebidas Agua Rehidratantes Ver todo Embutidos Cervezas Lí…" at bounding box center [445, 113] width 585 height 25
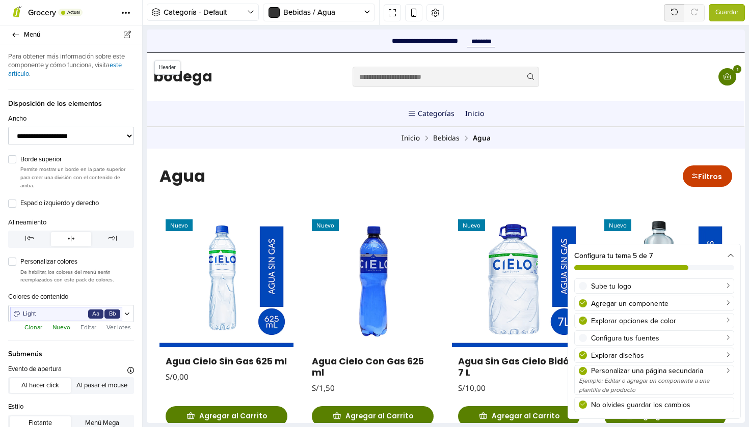
click at [361, 118] on nav "Categorías Categorías Bebidas Agua Rehidratantes Ver todo Embutidos Cervezas Lí…" at bounding box center [445, 113] width 585 height 25
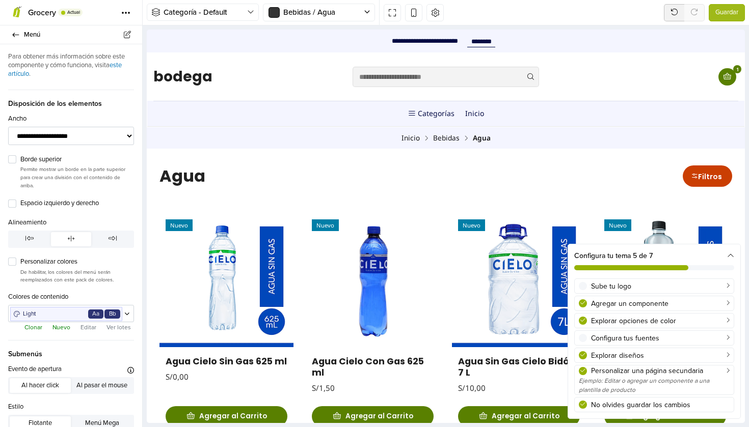
click at [368, 137] on ul "Inicio Bebidas Agua" at bounding box center [446, 137] width 574 height 13
click at [405, 137] on ul "Inicio Bebidas Agua" at bounding box center [446, 137] width 574 height 13
click at [528, 145] on section "Inicio Bebidas Agua" at bounding box center [446, 137] width 598 height 21
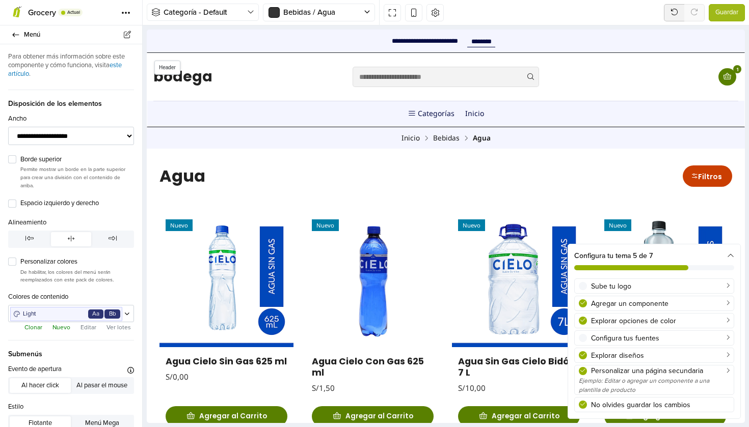
drag, startPoint x: 515, startPoint y: 132, endPoint x: 499, endPoint y: 110, distance: 27.8
click at [515, 132] on ul "Inicio Bebidas Agua" at bounding box center [446, 137] width 574 height 13
click at [499, 110] on nav "Categorías Categorías Bebidas Agua Rehidratantes Ver todo Embutidos Cervezas Lí…" at bounding box center [445, 113] width 585 height 25
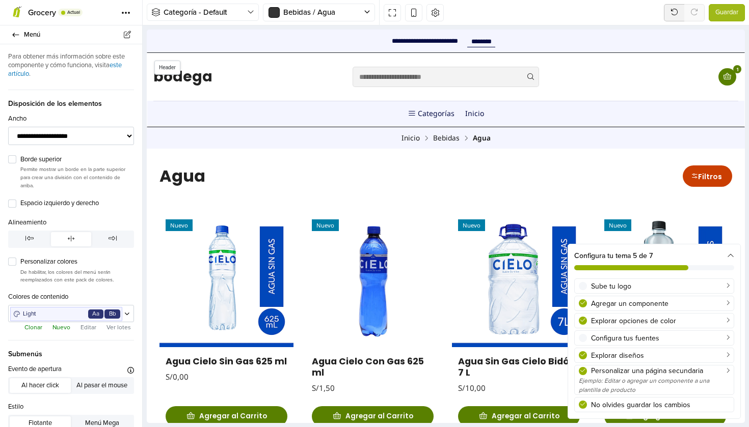
click at [499, 110] on nav "Categorías Categorías Bebidas Agua Rehidratantes Ver todo Embutidos Cervezas Lí…" at bounding box center [445, 113] width 585 height 25
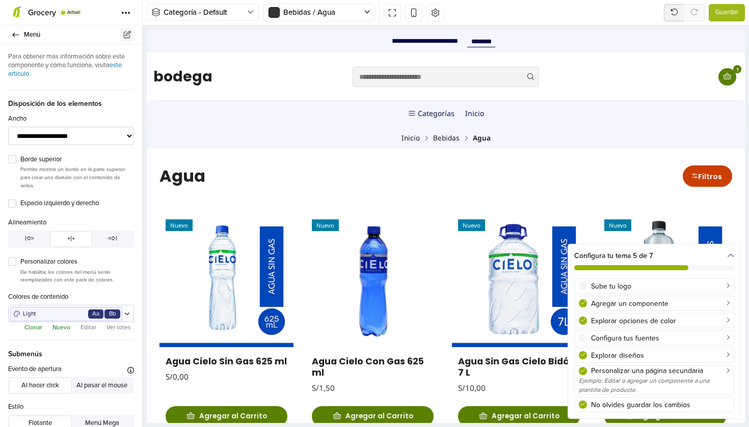
click at [130, 37] on icon at bounding box center [127, 34] width 9 height 7
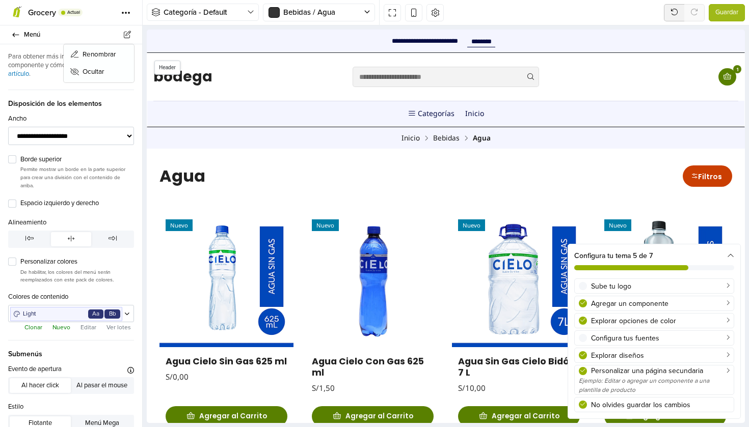
click at [292, 117] on nav "Categorías Categorías Bebidas Agua Rehidratantes Ver todo Embutidos Cervezas Lí…" at bounding box center [445, 113] width 585 height 25
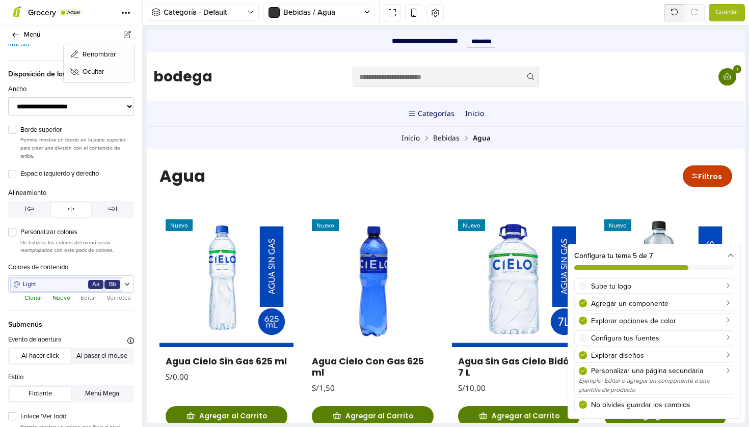
scroll to position [82, 0]
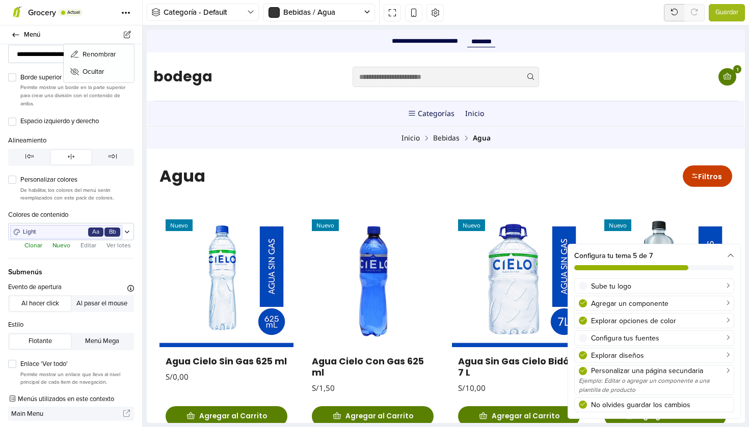
click at [82, 241] on button "Editar" at bounding box center [88, 245] width 22 height 10
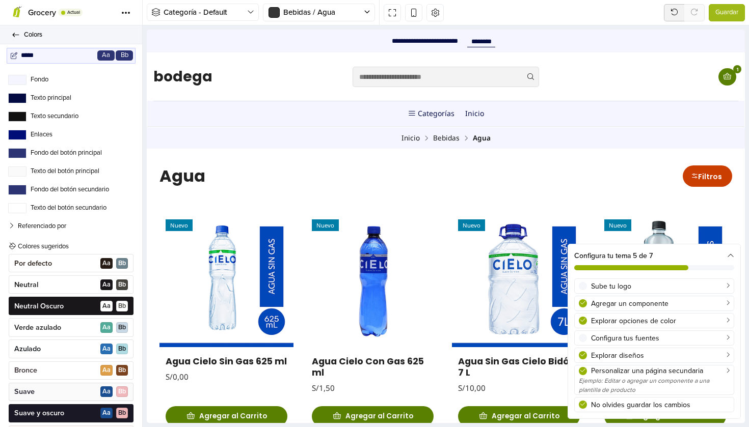
click at [20, 31] on link "Colors" at bounding box center [71, 34] width 142 height 19
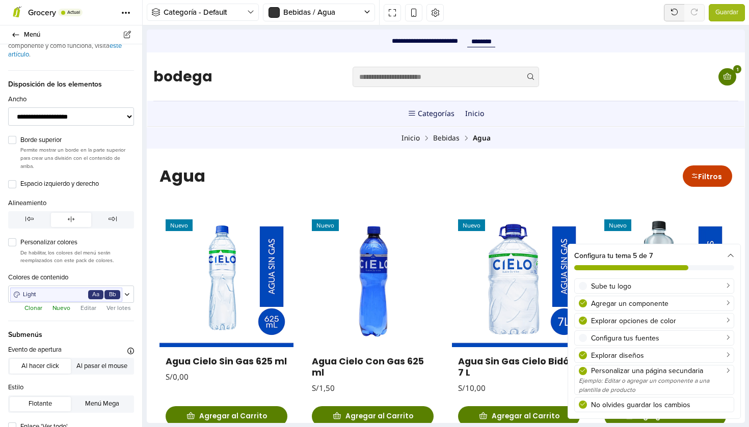
scroll to position [82, 0]
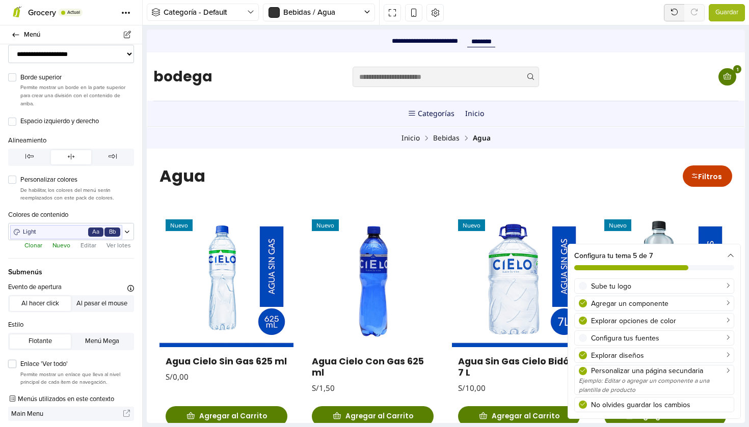
click at [20, 360] on label "Enlace 'Ver todo'" at bounding box center [77, 365] width 114 height 10
click at [717, 9] on span "Guardar" at bounding box center [726, 13] width 23 height 10
click at [98, 341] on button "Menú Mega" at bounding box center [101, 342] width 61 height 14
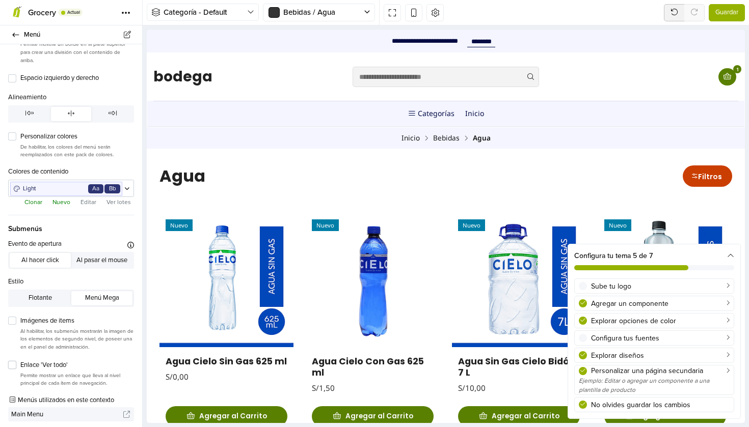
click at [20, 362] on label "Enlace 'Ver todo'" at bounding box center [77, 366] width 114 height 10
click at [729, 18] on button "Guardar" at bounding box center [727, 12] width 36 height 17
click at [20, 361] on label "Enlace 'Ver todo'" at bounding box center [77, 366] width 114 height 10
click at [362, 13] on div "Bebidas / Agua" at bounding box center [313, 12] width 100 height 17
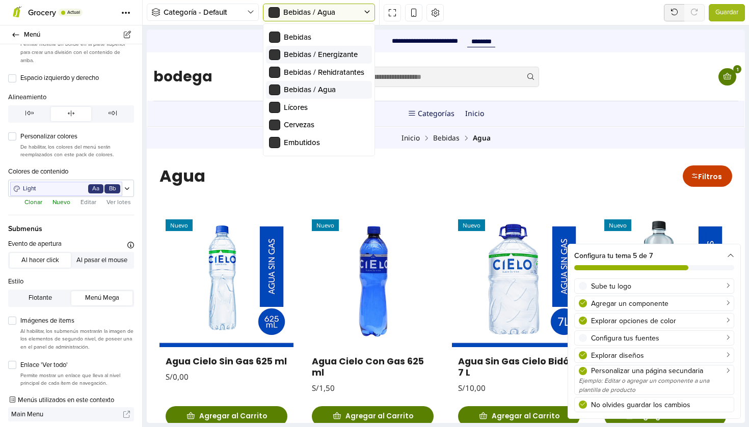
click at [346, 55] on span "Bebidas / Energizante" at bounding box center [321, 54] width 74 height 9
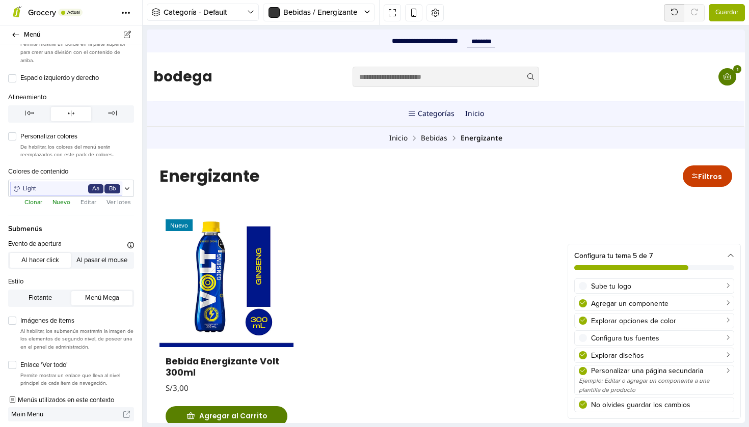
click at [741, 10] on button "Guardar" at bounding box center [727, 12] width 36 height 17
click at [36, 296] on button "Flotante" at bounding box center [40, 298] width 61 height 14
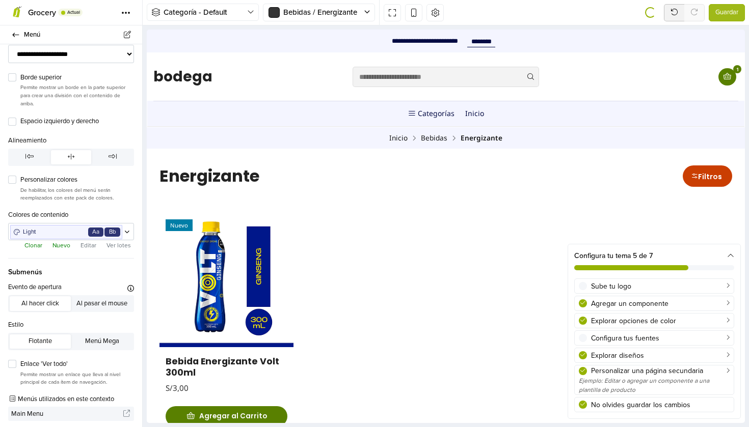
scroll to position [82, 0]
click at [20, 362] on label "Enlace 'Ver todo'" at bounding box center [77, 365] width 114 height 10
click at [719, 17] on button "Guardar" at bounding box center [727, 12] width 36 height 17
click at [364, 19] on div at bounding box center [368, 12] width 8 height 17
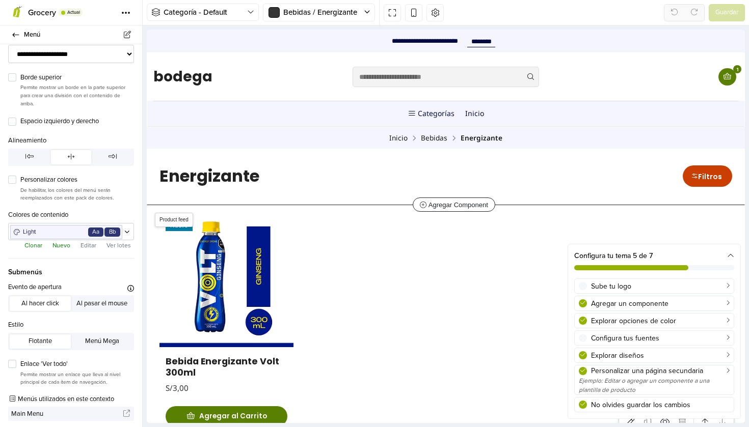
click at [419, 265] on div "Nuevo | Bebida Energizante Volt 300ml S/3,00 Cantidad * Agregar al Carrito Agre…" at bounding box center [445, 322] width 585 height 219
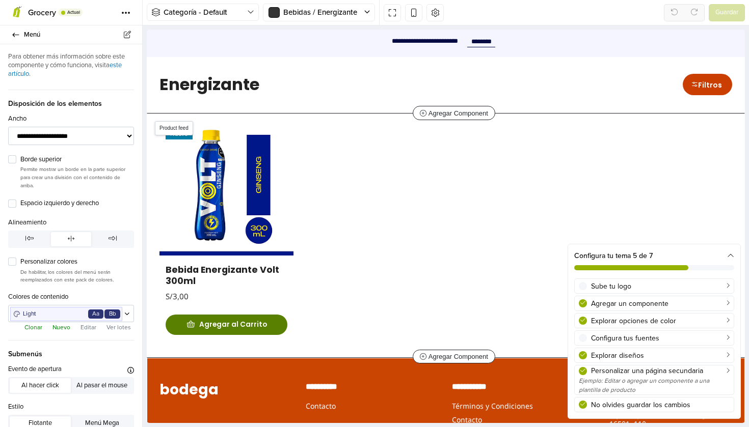
select select "*******"
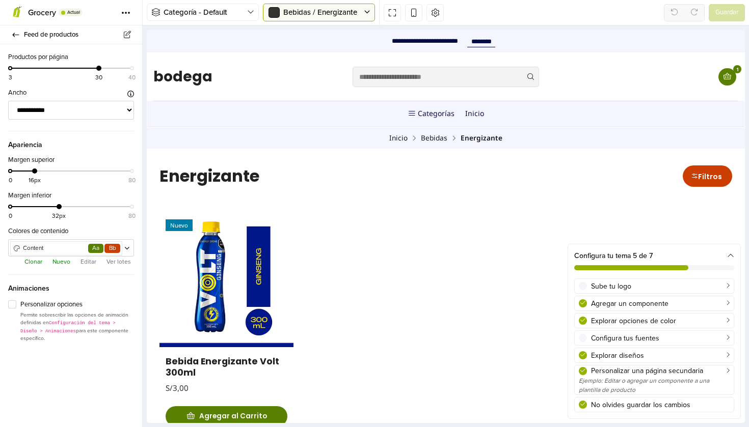
click at [341, 9] on span "Bebidas / Energizante" at bounding box center [320, 12] width 74 height 9
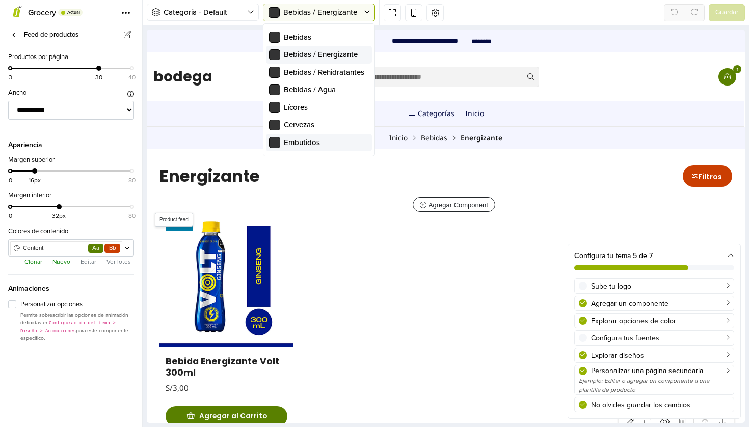
click at [379, 236] on div "Nuevo | Bebida Energizante Volt 300ml S/3,00 Cantidad * Agregar al Carrito Agre…" at bounding box center [445, 322] width 585 height 219
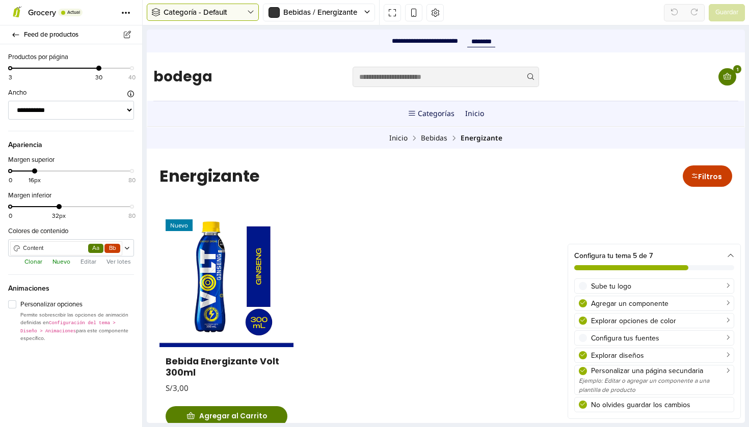
click at [211, 12] on span "Categoría - Default" at bounding box center [206, 13] width 84 height 12
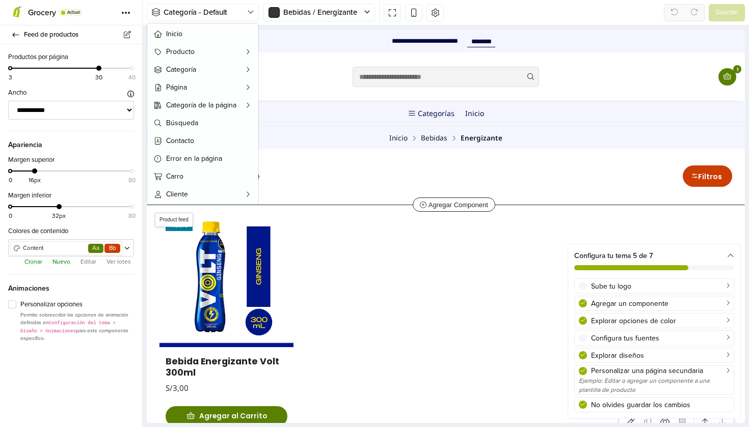
click at [323, 272] on div "Nuevo | Bebida Energizante Volt 300ml S/3,00 Cantidad * Agregar al Carrito Agre…" at bounding box center [445, 322] width 585 height 219
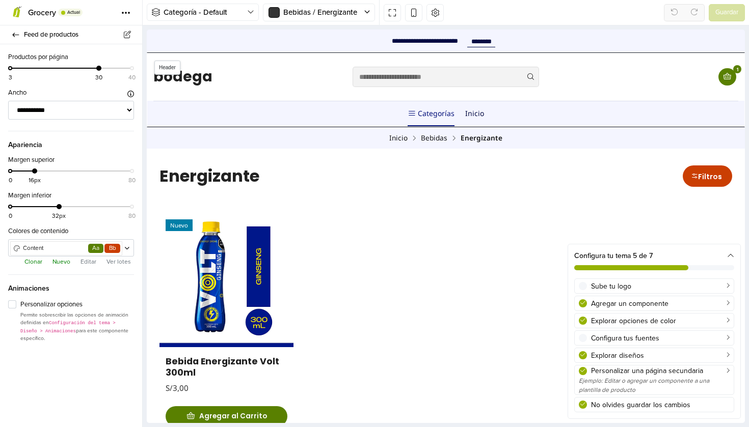
click at [434, 116] on link "Categorías" at bounding box center [431, 113] width 47 height 25
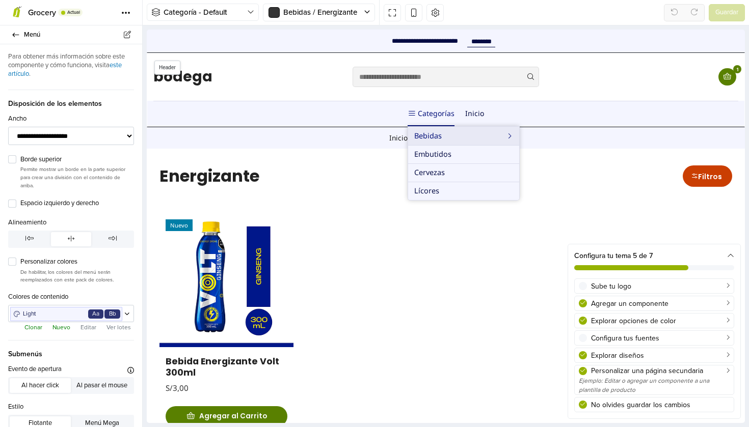
click at [446, 136] on link "Bebidas" at bounding box center [463, 136] width 111 height 18
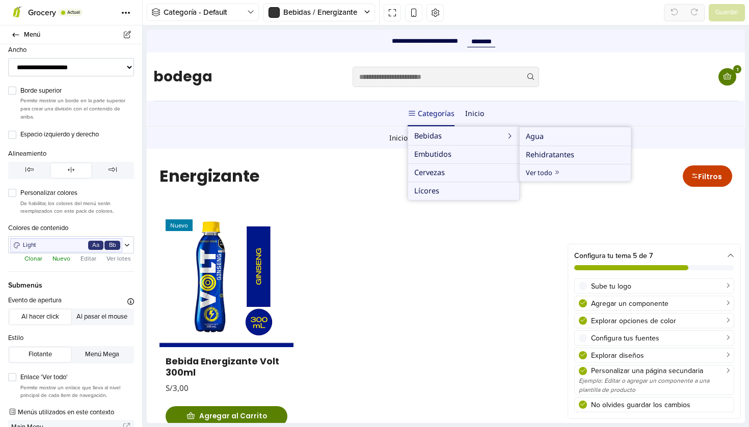
scroll to position [82, 0]
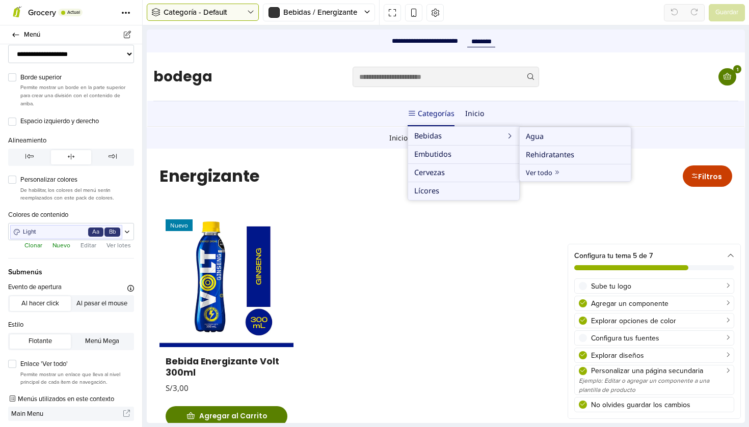
click at [240, 13] on span "Categoría - Default" at bounding box center [206, 13] width 84 height 12
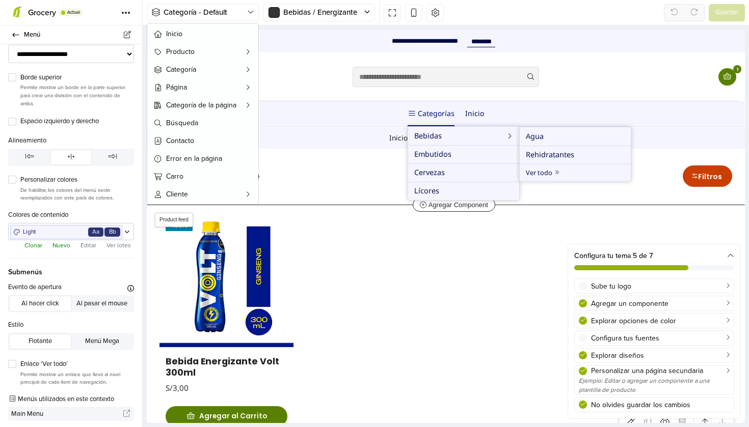
click at [399, 283] on div "Nuevo | Bebida Energizante Volt 300ml S/3,00 Cantidad * Agregar al Carrito Agre…" at bounding box center [445, 322] width 585 height 219
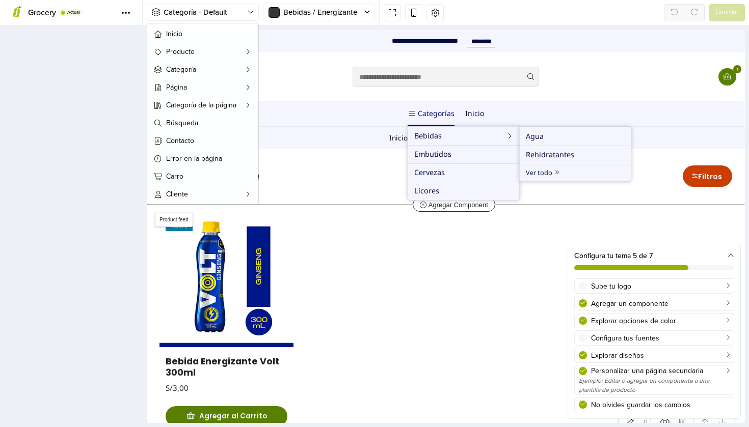
select select "*******"
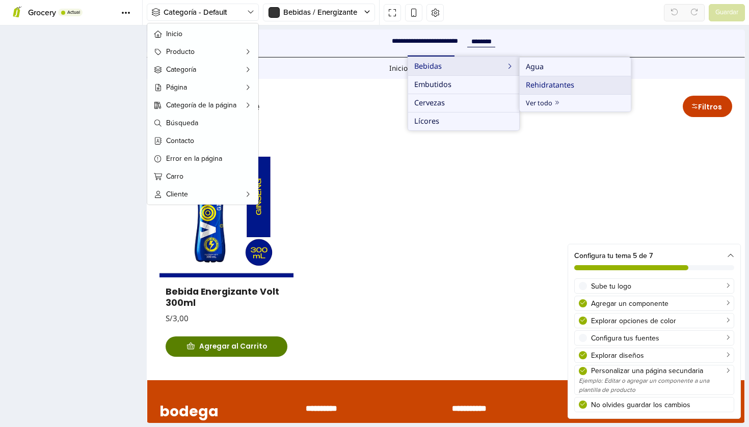
scroll to position [98, 0]
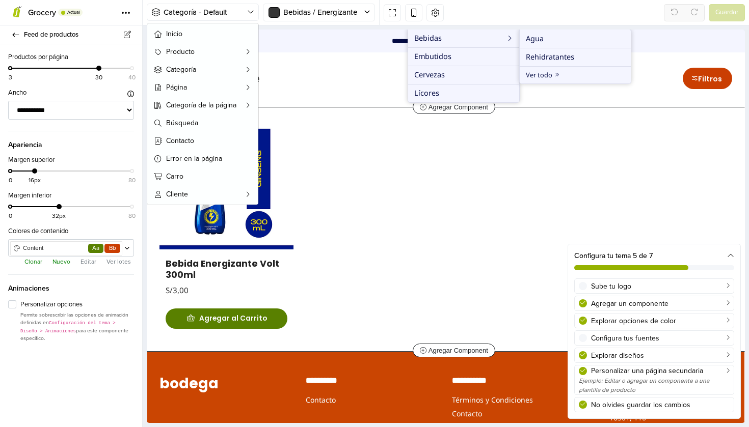
click at [366, 198] on div "Nuevo | Bebida Energizante Volt 300ml S/3,00 Cantidad * Agregar al Carrito Agre…" at bounding box center [445, 225] width 585 height 219
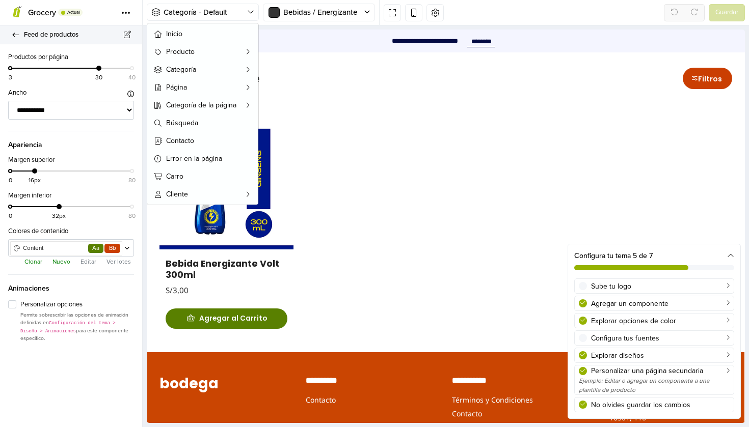
click at [20, 29] on link "Feed de productos" at bounding box center [71, 34] width 142 height 19
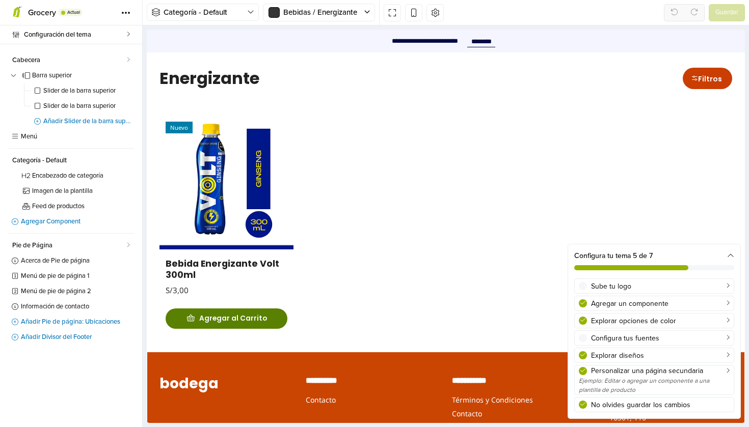
click at [59, 19] on div "Grocery Actual" at bounding box center [45, 13] width 74 height 18
click at [65, 14] on icon at bounding box center [63, 13] width 5 height 4
click at [38, 9] on span "Grocery" at bounding box center [42, 13] width 28 height 10
click at [17, 8] on icon at bounding box center [17, 13] width 10 height 10
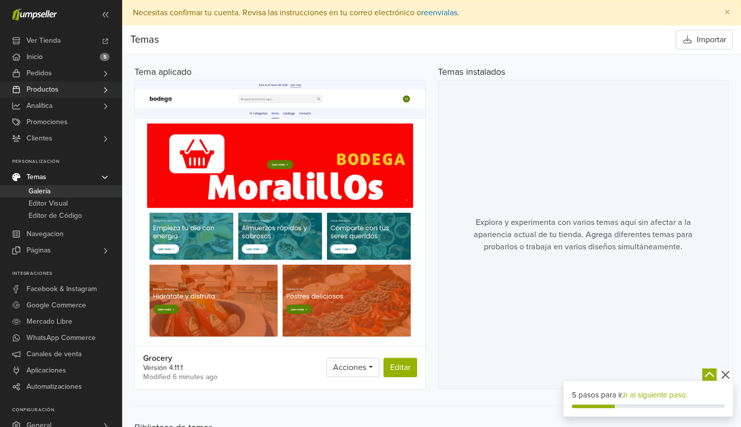
click at [85, 85] on link "Productos" at bounding box center [61, 90] width 122 height 16
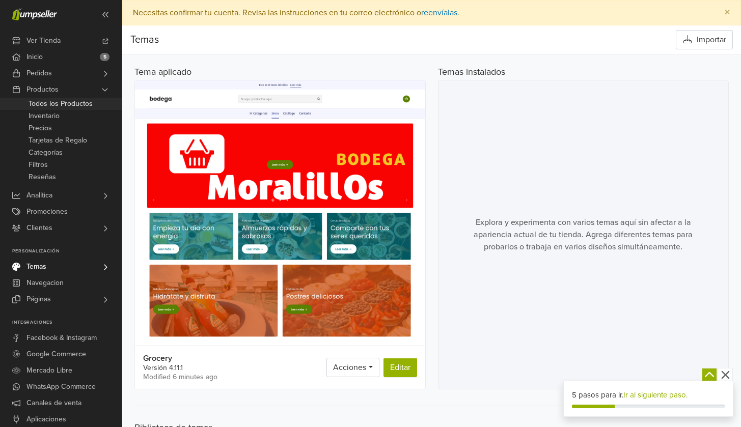
click at [77, 105] on span "Todos los Productos" at bounding box center [61, 104] width 64 height 12
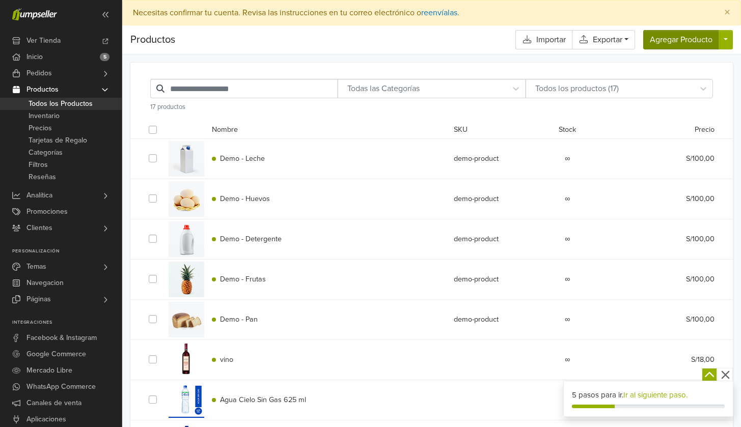
click at [662, 46] on button "Agregar Producto" at bounding box center [681, 39] width 76 height 19
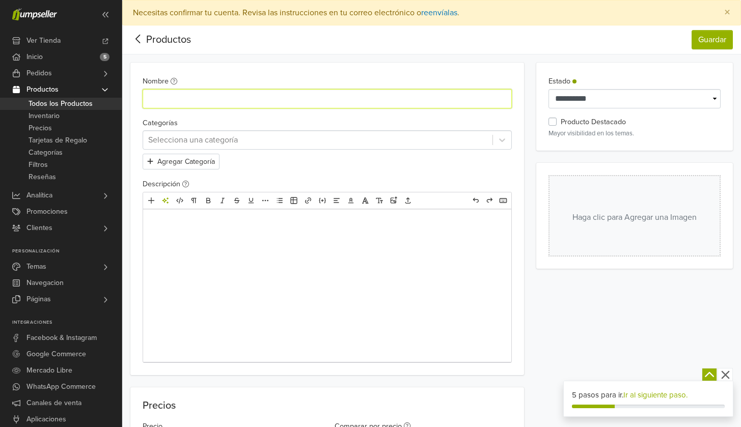
click at [241, 100] on input "Nombre" at bounding box center [327, 98] width 369 height 19
paste input "**********"
type input "**********"
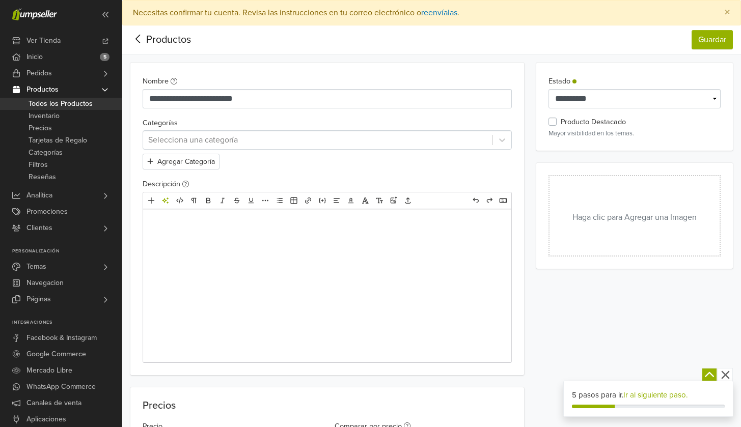
click at [580, 222] on button "Haga clic para Agregar una Imagen" at bounding box center [635, 216] width 172 height 82
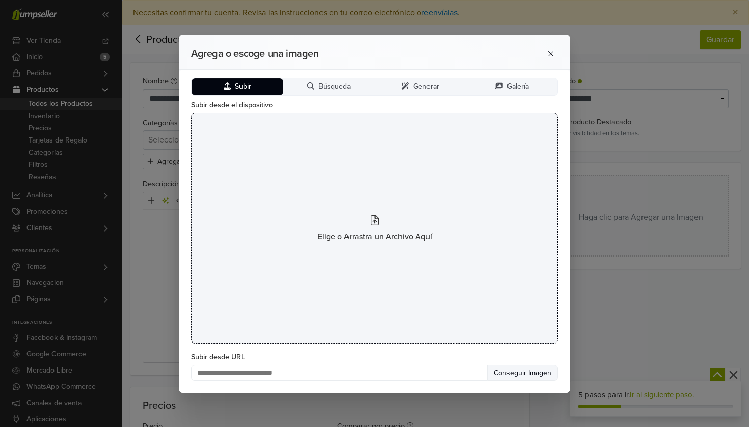
click at [319, 202] on div "Elige o Arrastra un Archivo Aquí" at bounding box center [374, 228] width 367 height 231
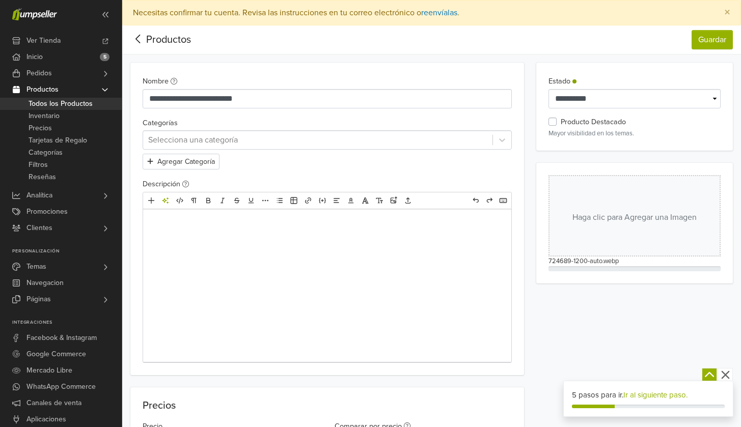
click at [256, 140] on div at bounding box center [317, 140] width 339 height 14
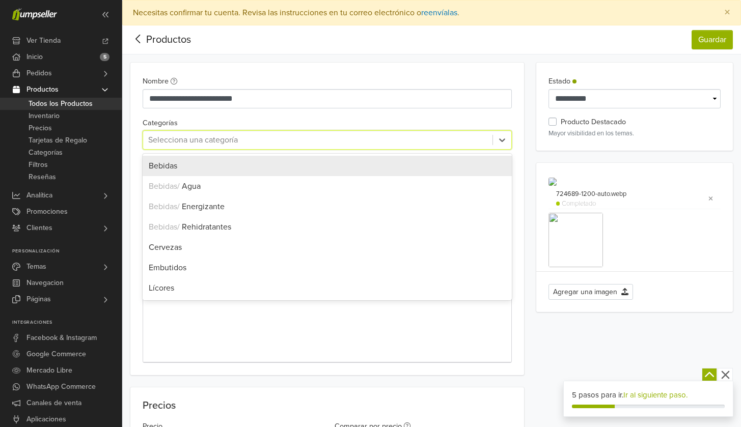
click at [230, 166] on div "Bebidas" at bounding box center [327, 166] width 357 height 12
click at [498, 135] on icon at bounding box center [502, 140] width 10 height 10
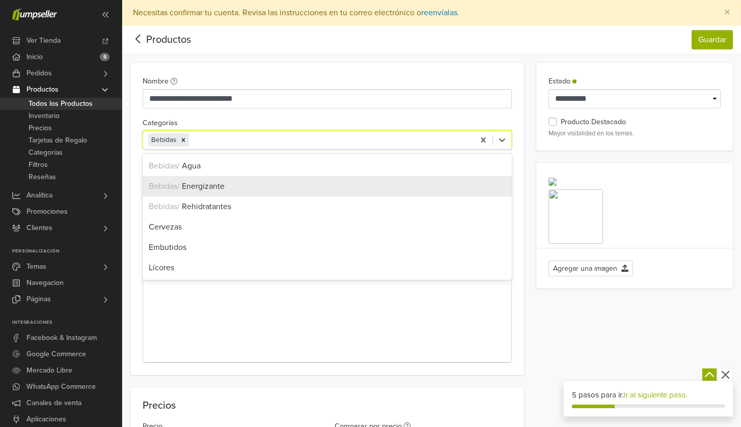
click at [309, 188] on div "Bebidas / Energizante" at bounding box center [327, 186] width 357 height 12
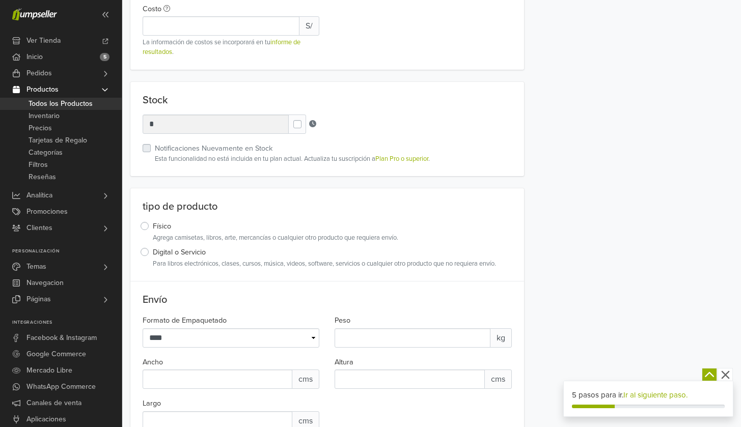
scroll to position [377, 0]
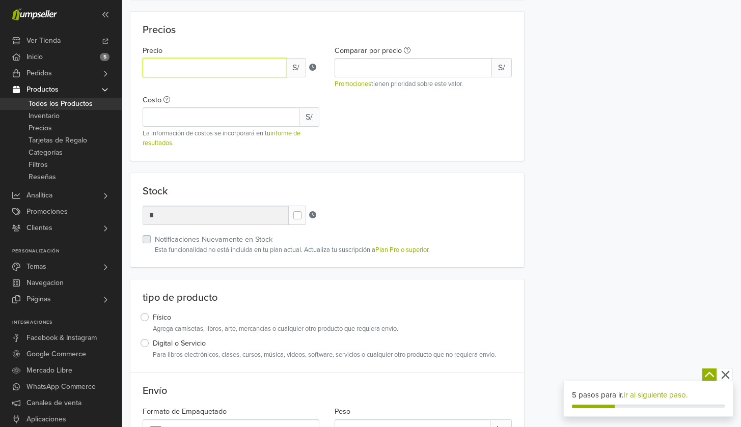
click at [231, 67] on input "*" at bounding box center [215, 67] width 144 height 19
type input "*"
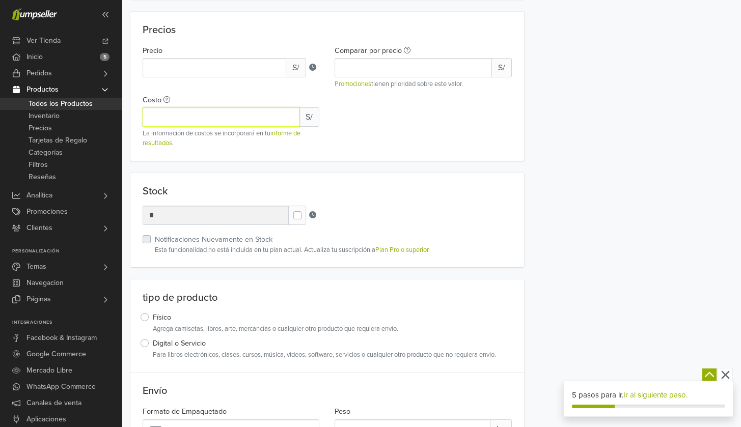
click at [225, 110] on input "Costo" at bounding box center [221, 117] width 157 height 19
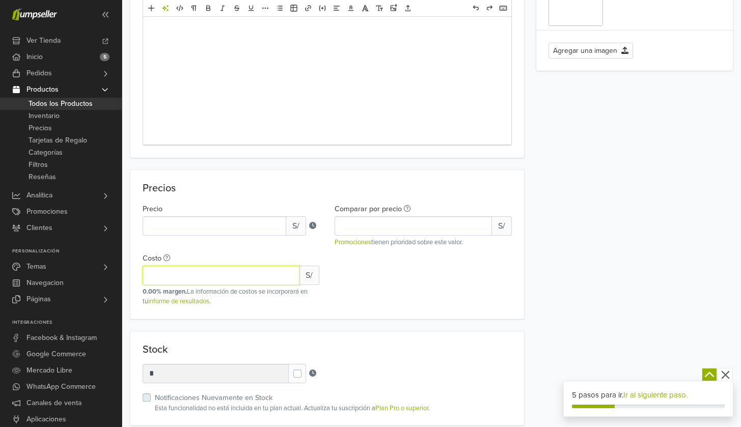
scroll to position [0, 0]
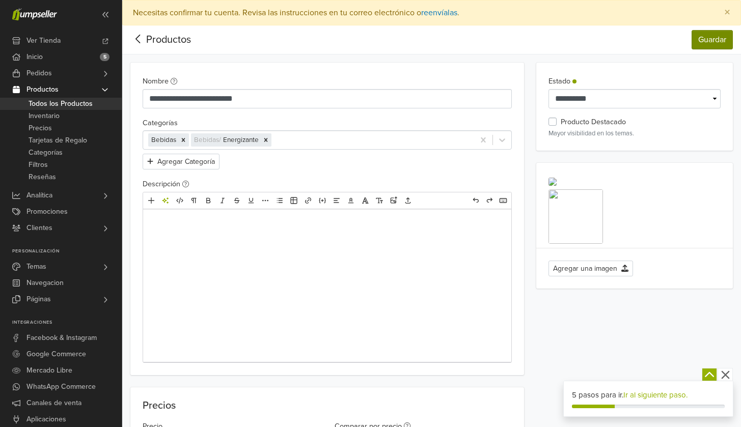
type input "*"
click at [710, 32] on button "Guardar" at bounding box center [712, 39] width 41 height 19
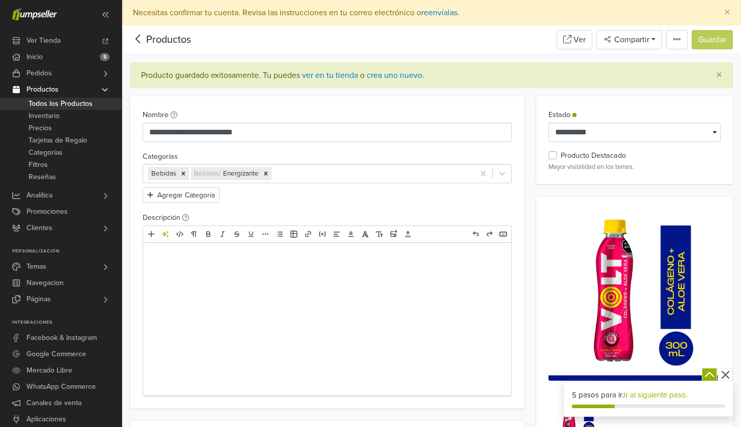
click at [141, 40] on icon at bounding box center [138, 39] width 16 height 13
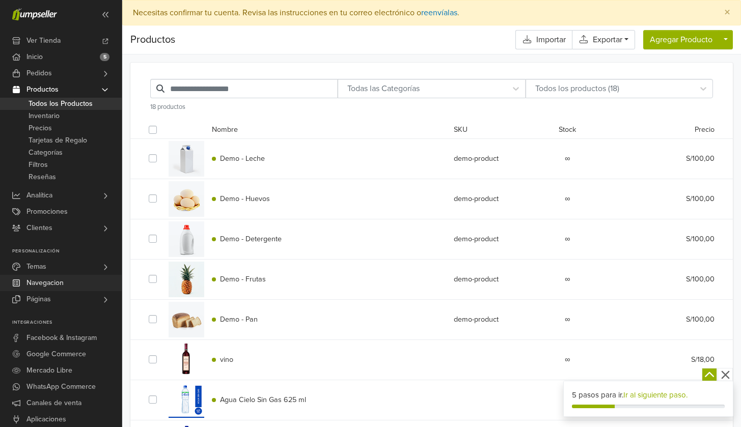
click at [79, 282] on link "Navegacion" at bounding box center [61, 283] width 122 height 16
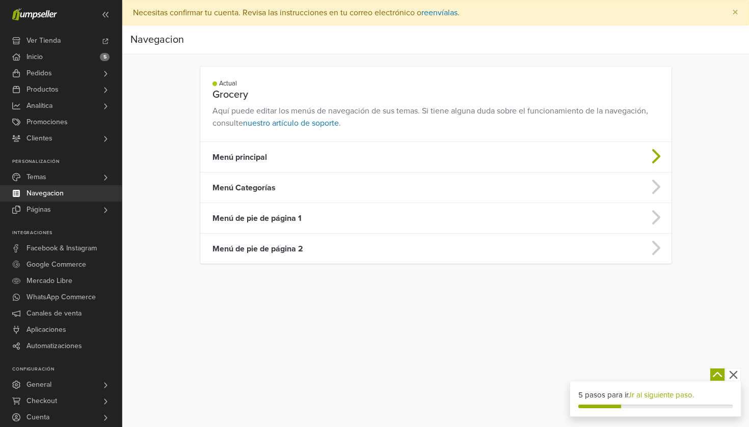
click at [296, 153] on td "Menú principal" at bounding box center [383, 157] width 367 height 31
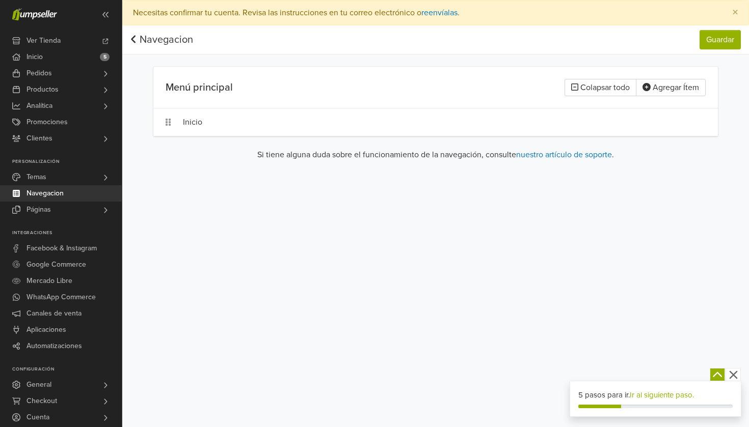
click at [135, 44] on icon at bounding box center [133, 39] width 7 height 10
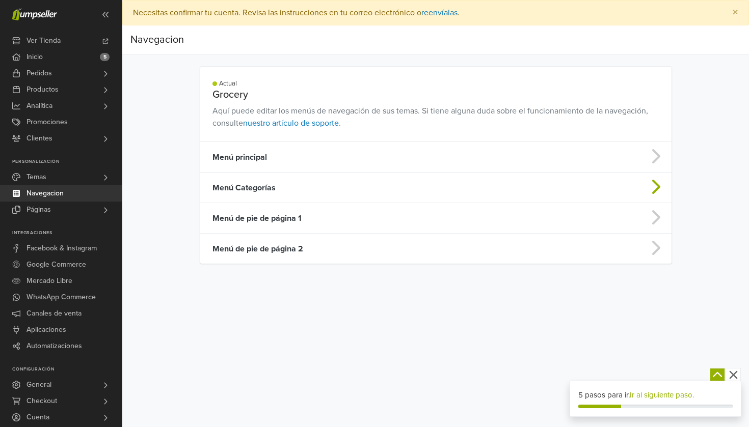
click at [309, 197] on td "Menú Categorías" at bounding box center [383, 188] width 367 height 31
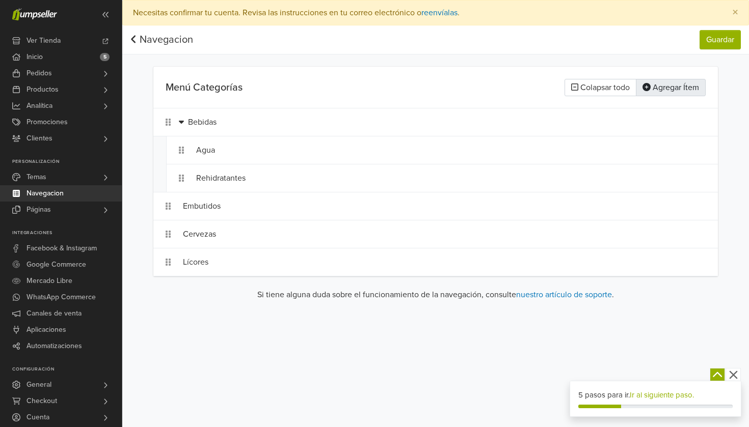
click at [667, 90] on button "Agregar Ítem" at bounding box center [671, 87] width 70 height 17
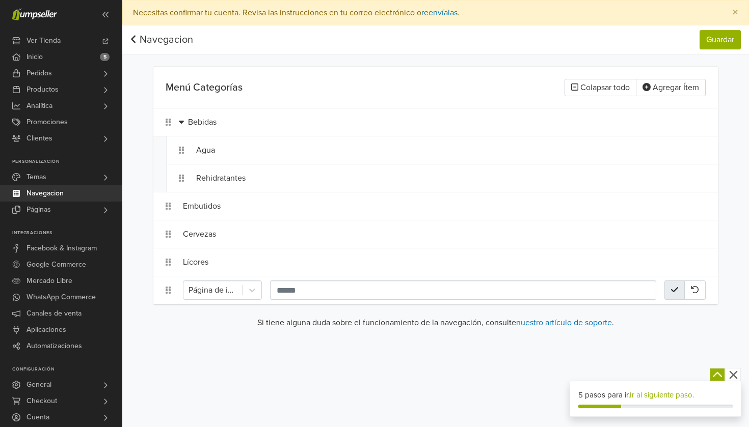
click at [676, 291] on icon "button" at bounding box center [674, 290] width 7 height 8
click at [701, 290] on button "button" at bounding box center [695, 290] width 20 height 19
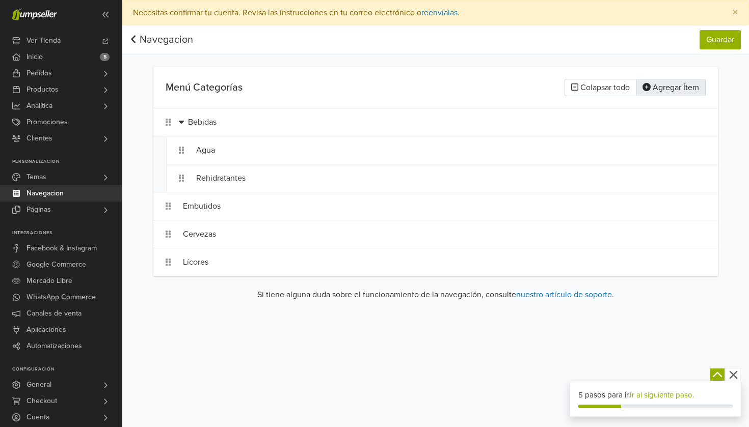
click at [663, 90] on button "Agregar Ítem" at bounding box center [671, 87] width 70 height 17
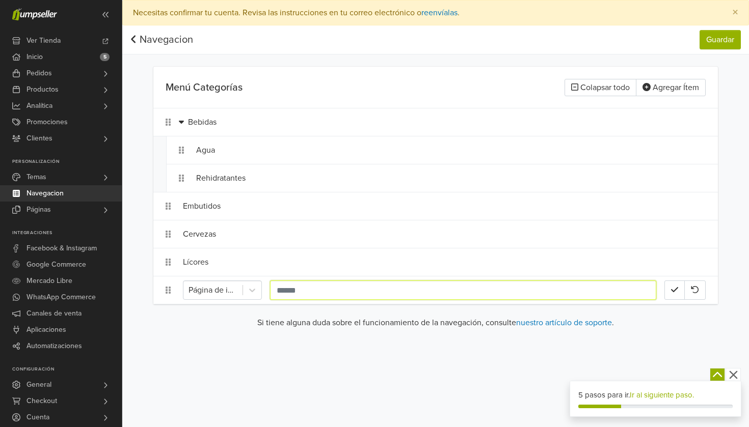
click at [552, 288] on input "text" at bounding box center [463, 290] width 386 height 19
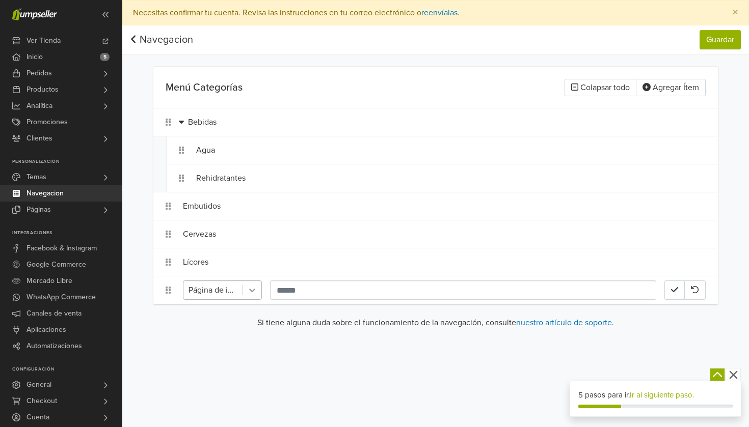
click at [256, 294] on icon at bounding box center [252, 290] width 10 height 10
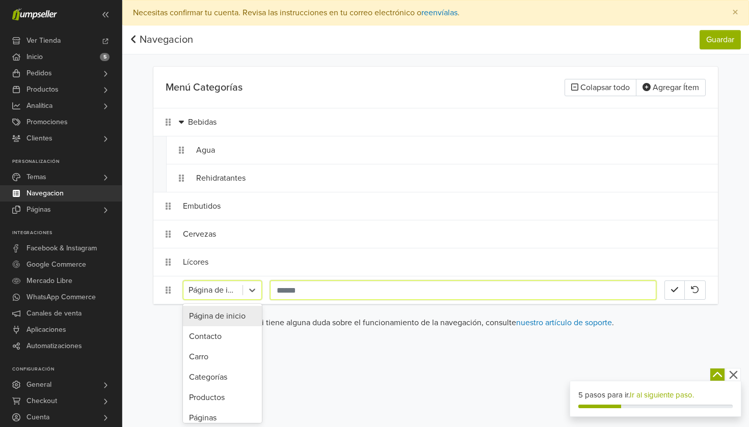
click at [583, 294] on input "text" at bounding box center [463, 290] width 386 height 19
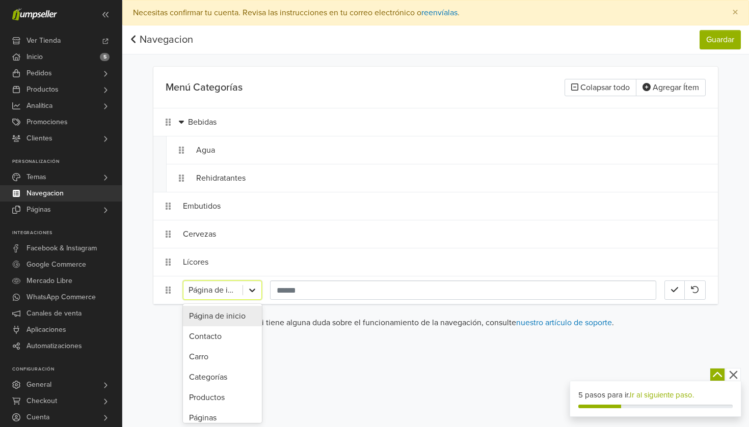
click at [254, 291] on icon at bounding box center [252, 290] width 10 height 10
click at [677, 292] on icon "button" at bounding box center [674, 290] width 7 height 8
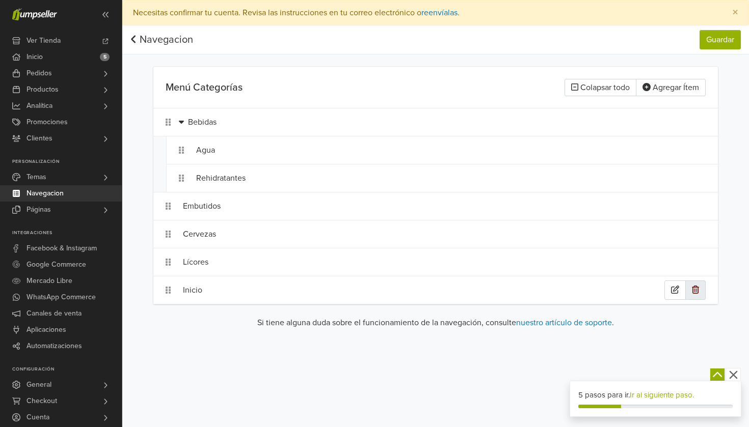
click at [692, 289] on icon "button" at bounding box center [695, 290] width 7 height 8
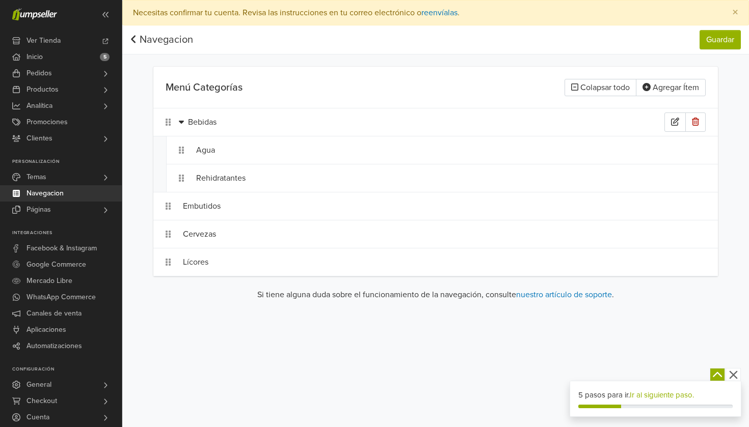
click at [379, 123] on div "Bebidas" at bounding box center [426, 122] width 476 height 19
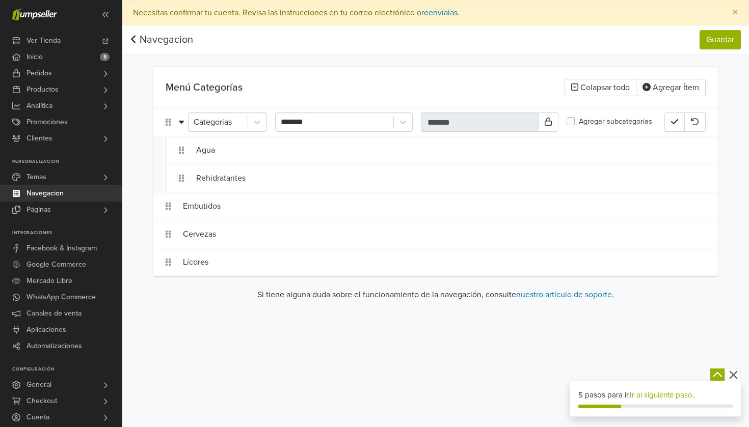
click at [480, 375] on div "Preferencias Suscripción Salir × Necesitas confirmar tu cuenta. Revisa las inst…" at bounding box center [435, 213] width 627 height 427
click at [579, 122] on label "Agregar subcategorías" at bounding box center [615, 121] width 73 height 11
click at [724, 47] on button "Guardar" at bounding box center [720, 39] width 41 height 19
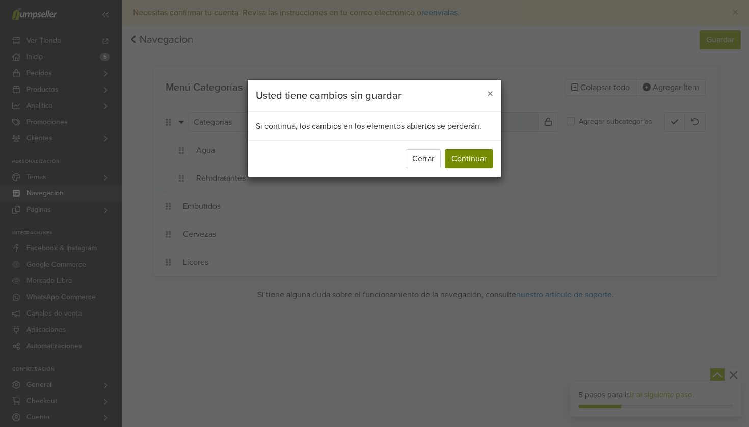
click at [488, 162] on button "Continuar" at bounding box center [469, 158] width 48 height 19
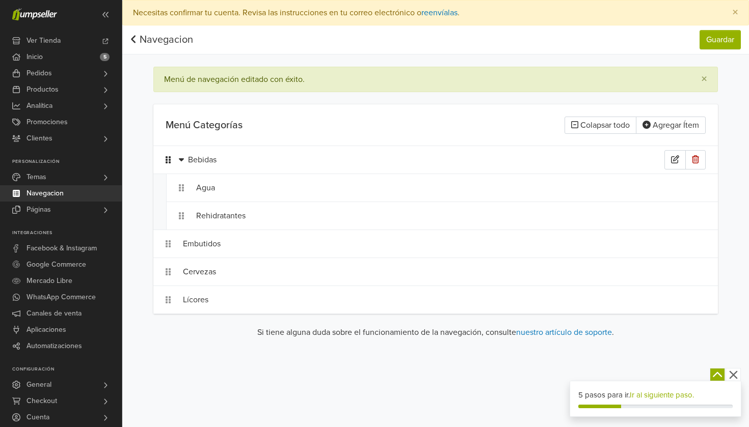
click at [168, 159] on icon at bounding box center [168, 160] width 5 height 8
click at [168, 161] on icon at bounding box center [168, 160] width 5 height 8
click at [675, 127] on button "Agregar Ítem" at bounding box center [671, 125] width 70 height 17
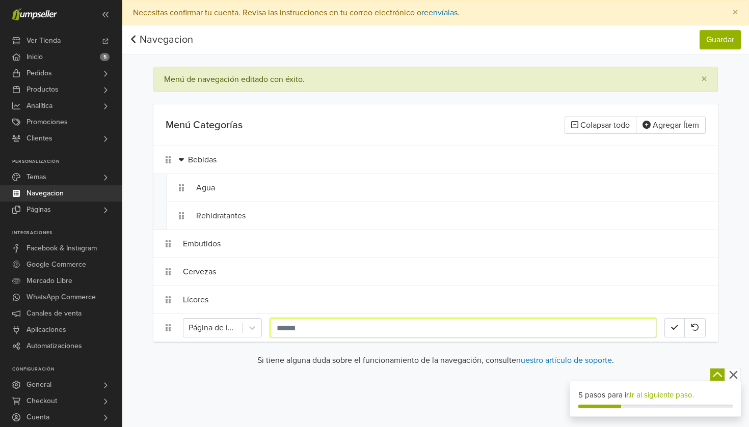
click at [299, 330] on input "text" at bounding box center [463, 327] width 386 height 19
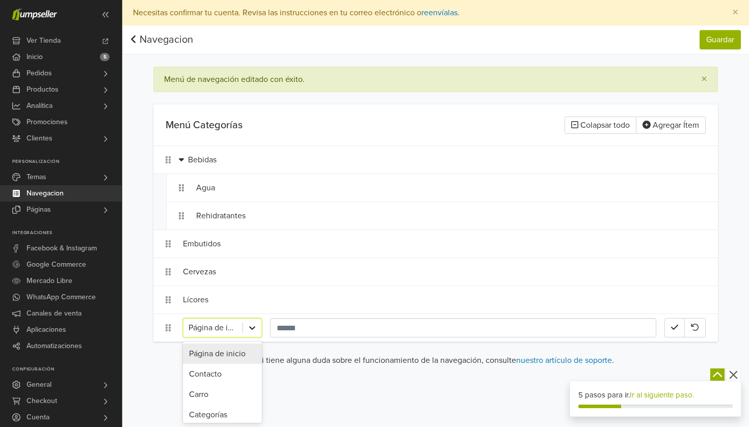
click at [251, 329] on icon at bounding box center [252, 328] width 10 height 10
click at [237, 353] on div "Categorías" at bounding box center [222, 350] width 79 height 20
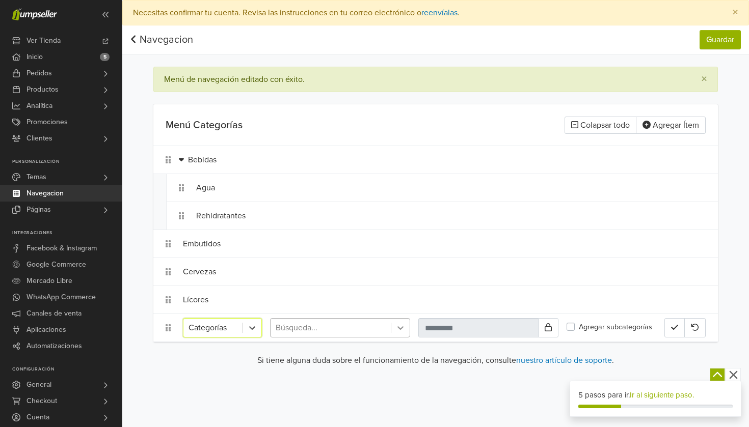
click at [397, 329] on icon at bounding box center [400, 328] width 10 height 10
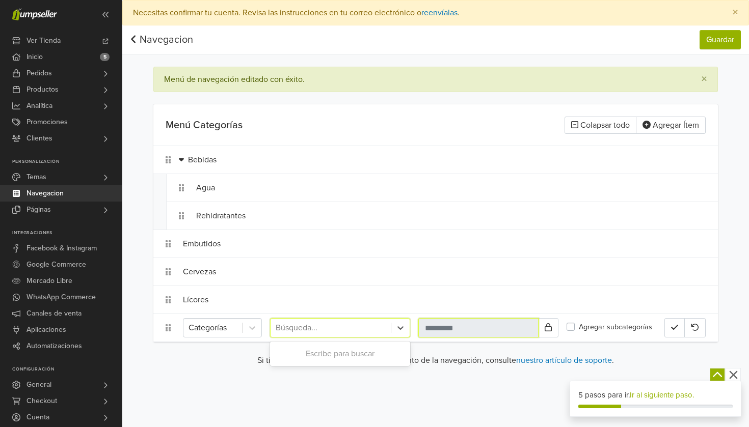
click at [500, 332] on input "text" at bounding box center [478, 327] width 120 height 19
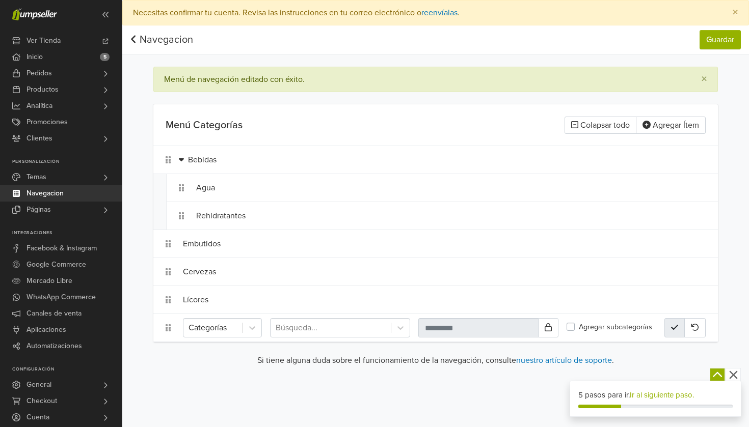
click at [674, 329] on icon "button" at bounding box center [674, 328] width 7 height 8
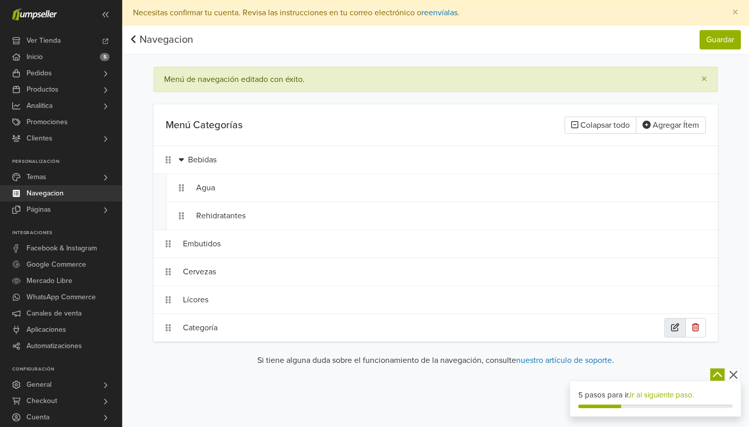
click at [675, 325] on icon "button" at bounding box center [675, 328] width 8 height 8
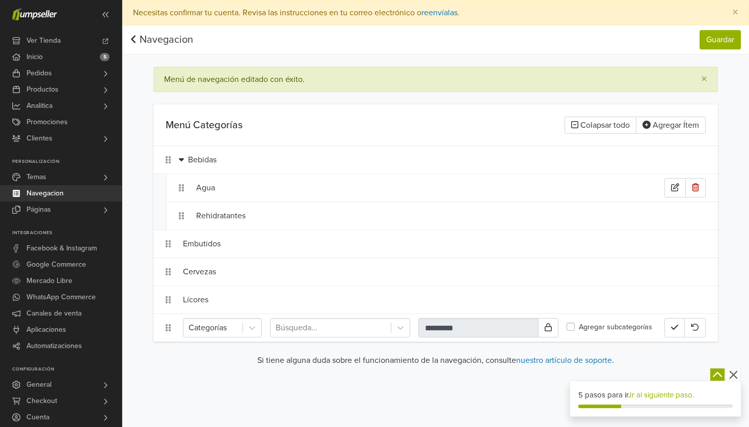
click at [432, 181] on div "Agua" at bounding box center [430, 187] width 468 height 19
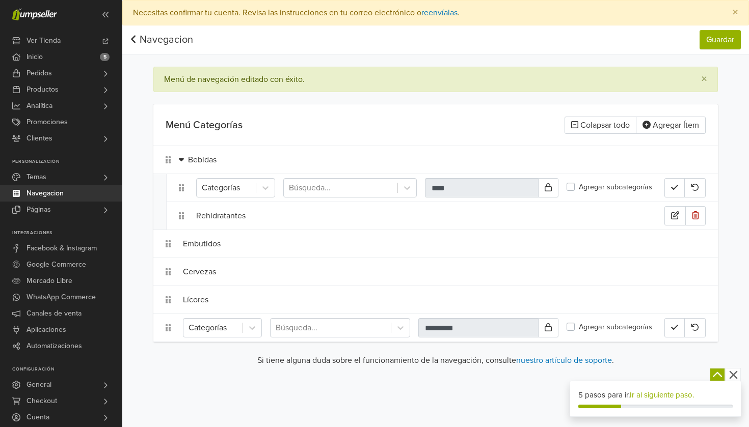
click at [546, 208] on div "Rehidratantes" at bounding box center [430, 215] width 468 height 19
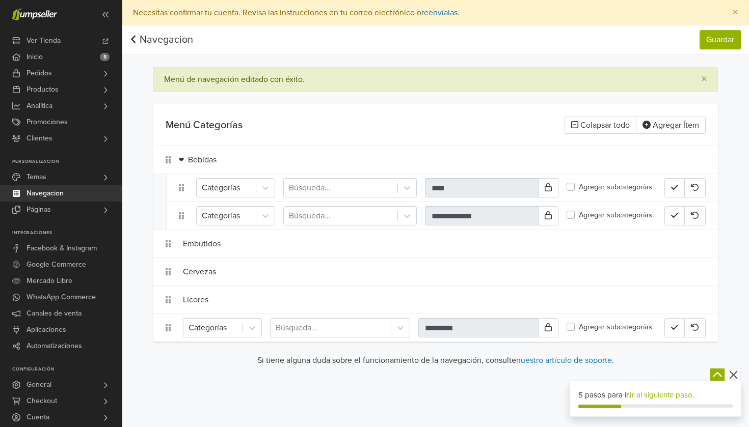
click at [714, 179] on div "Categorías Búsqueda... **** Agregar subcategorías" at bounding box center [442, 188] width 551 height 28
click at [677, 190] on icon "button" at bounding box center [674, 187] width 7 height 8
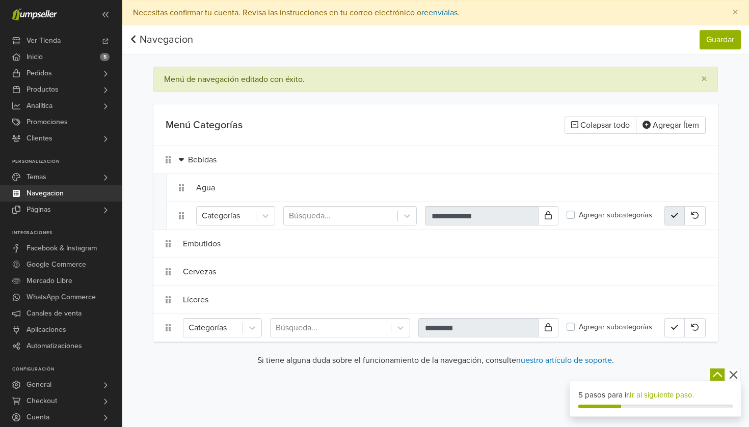
click at [673, 215] on icon "button" at bounding box center [674, 215] width 7 height 8
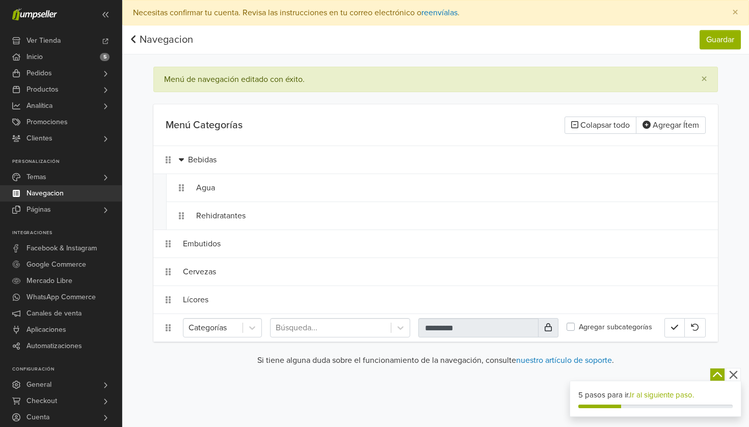
click at [553, 330] on button at bounding box center [548, 327] width 20 height 19
click at [502, 329] on input "*********" at bounding box center [478, 327] width 120 height 19
type input "*"
type input "**********"
click at [552, 329] on icon at bounding box center [548, 328] width 7 height 8
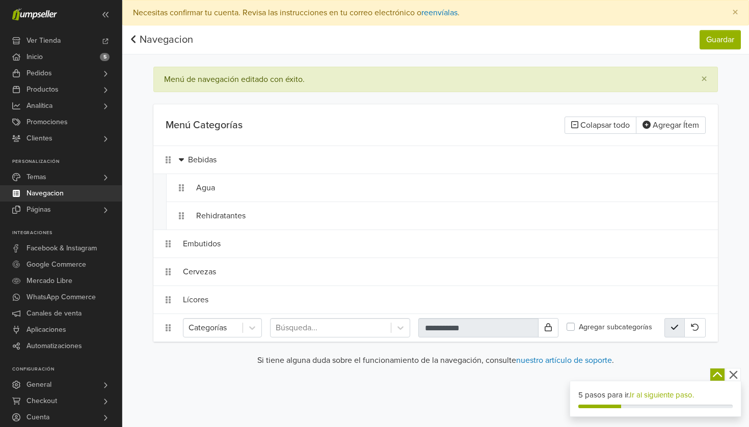
click at [671, 325] on icon "button" at bounding box center [674, 328] width 7 height 8
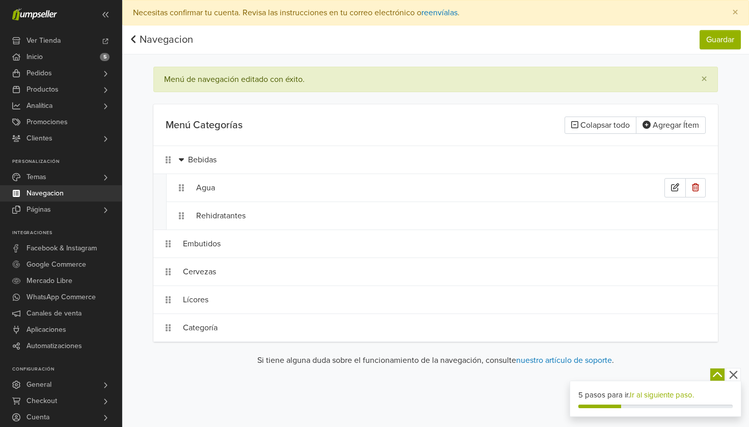
click at [409, 196] on div "Agua" at bounding box center [430, 187] width 468 height 19
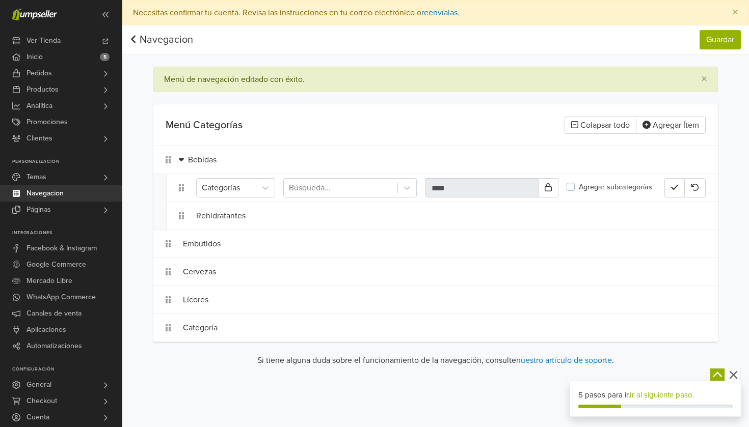
click at [730, 301] on div "Navegacion Guardar Navegacion Guardar Menú de navegación editado con éxito. × M…" at bounding box center [435, 200] width 627 height 350
click at [673, 181] on button "button" at bounding box center [674, 187] width 20 height 19
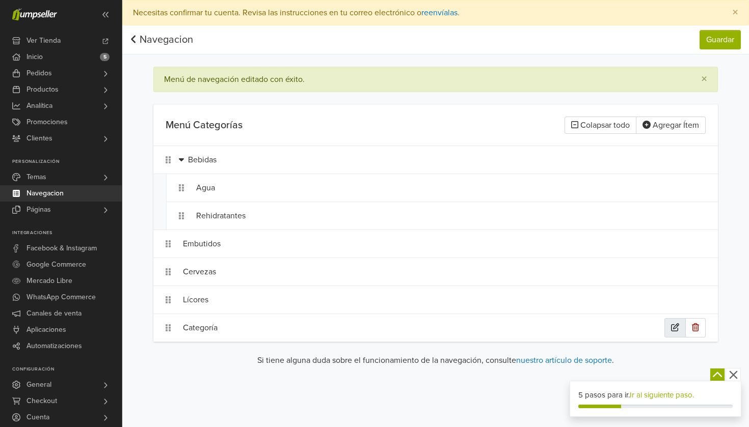
click at [672, 328] on icon "button" at bounding box center [675, 328] width 8 height 8
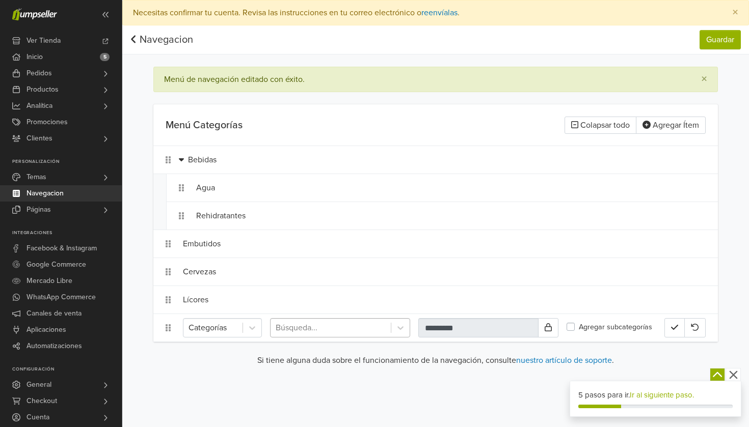
click at [382, 327] on div at bounding box center [331, 328] width 110 height 14
type input "*******"
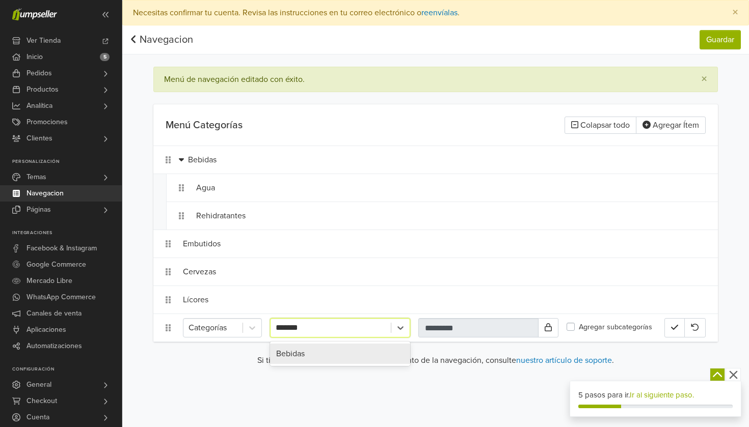
click at [364, 353] on div "Bebidas" at bounding box center [340, 354] width 140 height 20
type input "*******"
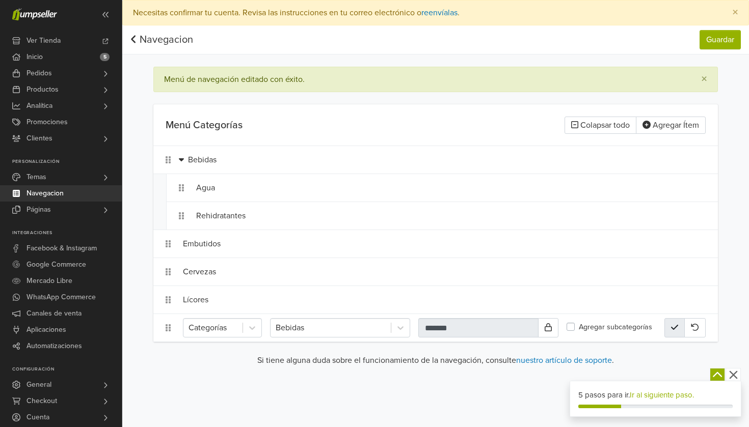
click at [669, 329] on button "button" at bounding box center [674, 327] width 20 height 19
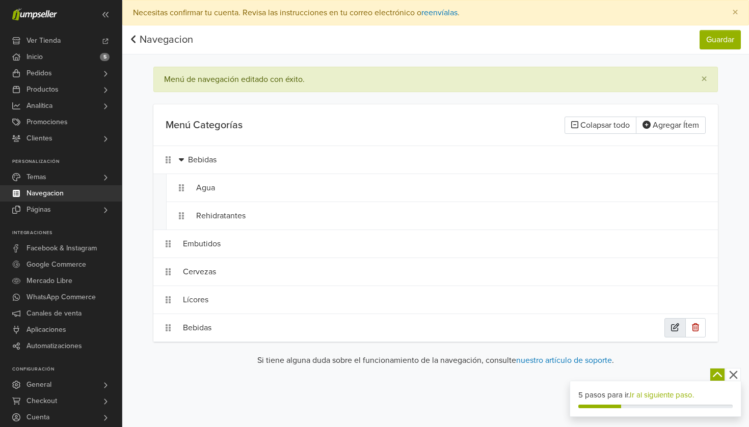
click at [669, 329] on button "button" at bounding box center [674, 327] width 21 height 19
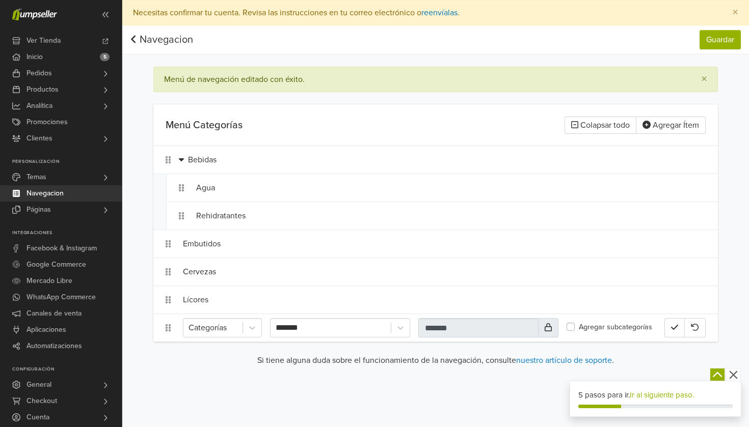
click at [545, 326] on icon at bounding box center [548, 328] width 7 height 8
click at [551, 326] on icon at bounding box center [548, 328] width 7 height 8
click at [579, 329] on label "Agregar subcategorías" at bounding box center [615, 327] width 73 height 11
click at [508, 329] on input "*******" at bounding box center [478, 327] width 120 height 19
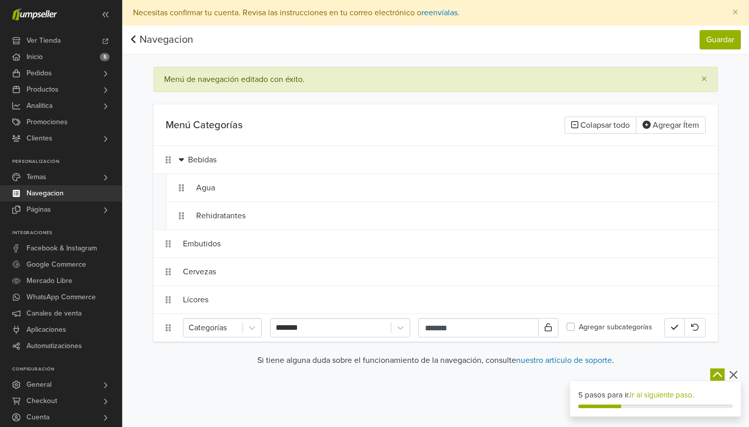
click at [579, 328] on label "Agregar subcategorías" at bounding box center [615, 327] width 73 height 11
click at [544, 331] on button at bounding box center [548, 327] width 20 height 19
click at [534, 331] on input "*******" at bounding box center [478, 327] width 120 height 19
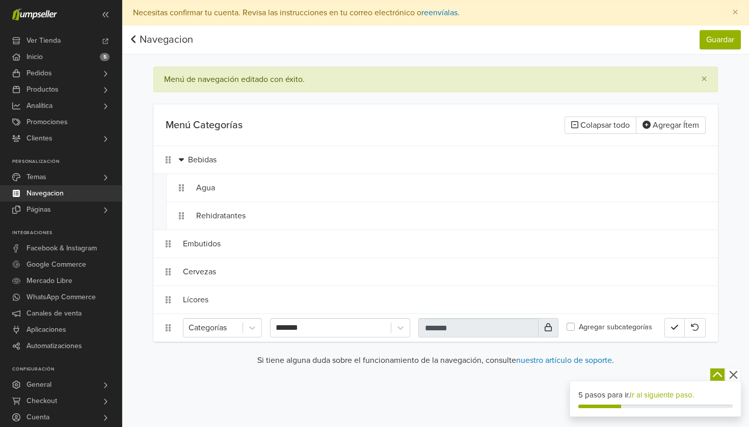
click at [551, 323] on button at bounding box center [548, 327] width 20 height 19
click at [510, 326] on input "*******" at bounding box center [478, 327] width 120 height 19
type input "*"
type input "**********"
click at [671, 331] on icon "button" at bounding box center [674, 328] width 7 height 8
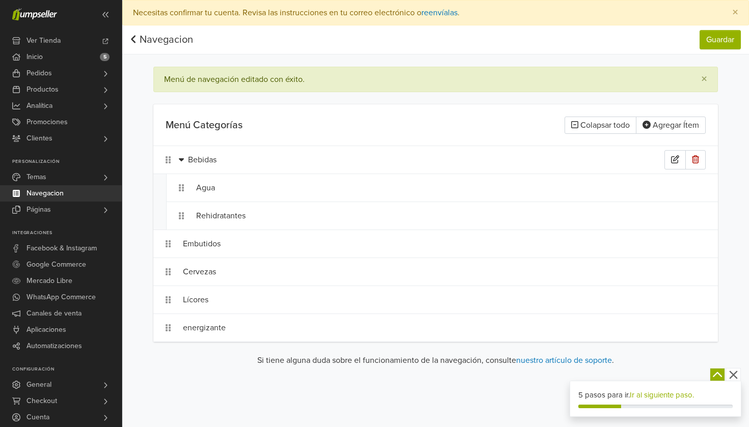
click at [182, 158] on icon at bounding box center [181, 159] width 5 height 8
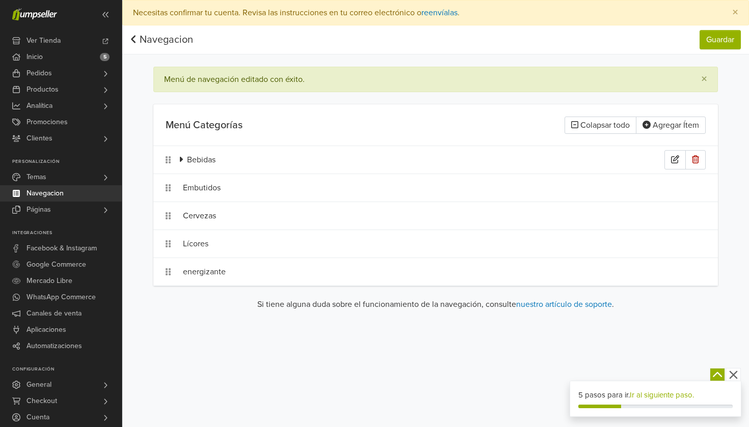
click at [182, 158] on icon at bounding box center [181, 159] width 4 height 8
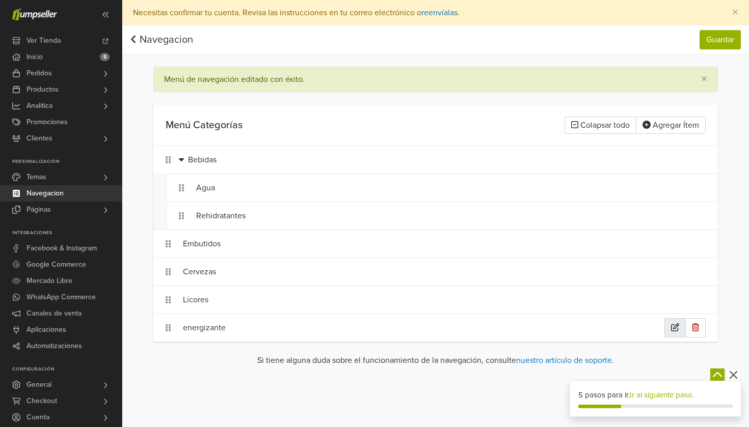
click at [677, 329] on icon "button" at bounding box center [675, 328] width 8 height 8
click at [404, 329] on icon at bounding box center [400, 328] width 10 height 10
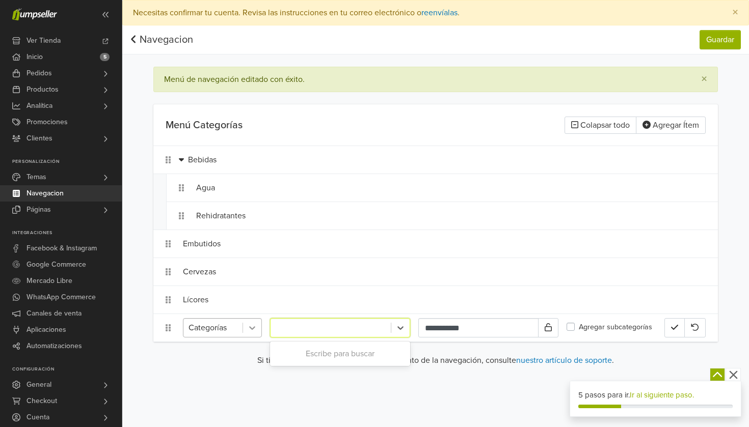
click at [259, 332] on div at bounding box center [252, 328] width 18 height 18
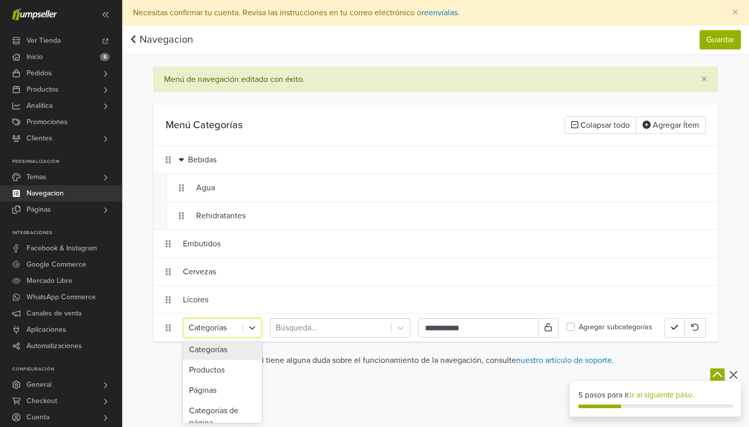
scroll to position [130, 0]
click at [350, 384] on div "Preferencias Suscripción Salir × Necesitas confirmar tu cuenta. Revisa las inst…" at bounding box center [435, 213] width 627 height 427
click at [401, 328] on icon at bounding box center [400, 329] width 6 height 4
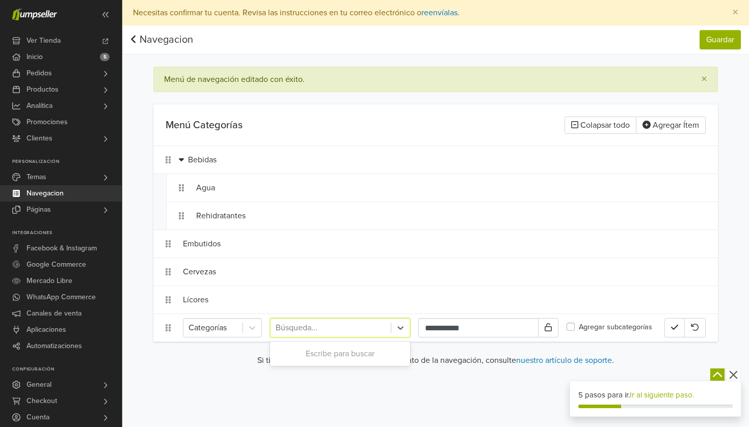
click at [374, 334] on div at bounding box center [331, 328] width 110 height 14
type input "*******"
click at [398, 352] on div "Bebidas" at bounding box center [340, 354] width 140 height 20
click at [579, 329] on label "Agregar subcategorías" at bounding box center [615, 327] width 73 height 11
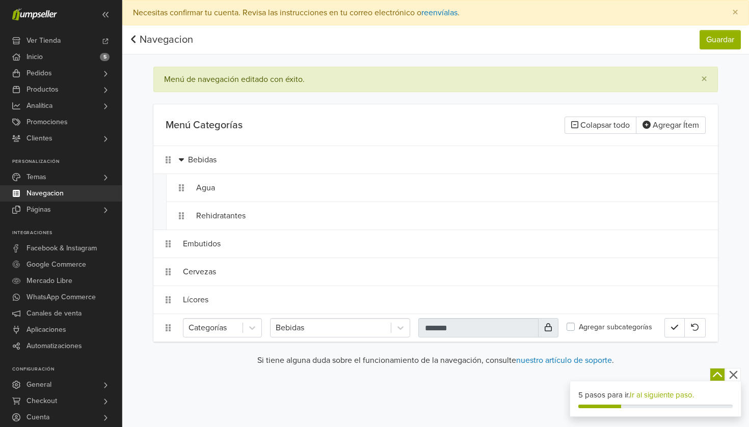
click at [542, 330] on button at bounding box center [548, 327] width 20 height 19
drag, startPoint x: 522, startPoint y: 333, endPoint x: 406, endPoint y: 350, distance: 116.9
click at [406, 350] on main "Menú de navegación editado con éxito. × Menú Categorías Colapsar todo Agregar Í…" at bounding box center [435, 221] width 581 height 308
type input "*"
click at [550, 326] on icon at bounding box center [548, 328] width 7 height 8
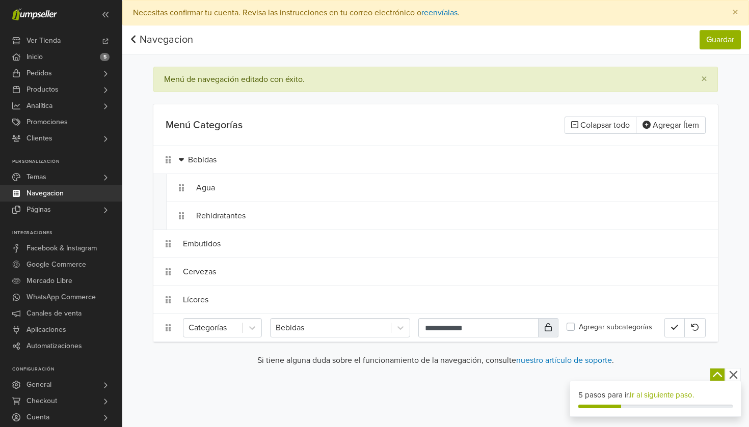
type input "*******"
click at [545, 325] on icon at bounding box center [548, 328] width 7 height 8
drag, startPoint x: 523, startPoint y: 330, endPoint x: 379, endPoint y: 317, distance: 144.8
click at [379, 317] on div "Categorías Bebidas ******* Agregar subcategorías" at bounding box center [435, 328] width 565 height 28
type input "**********"
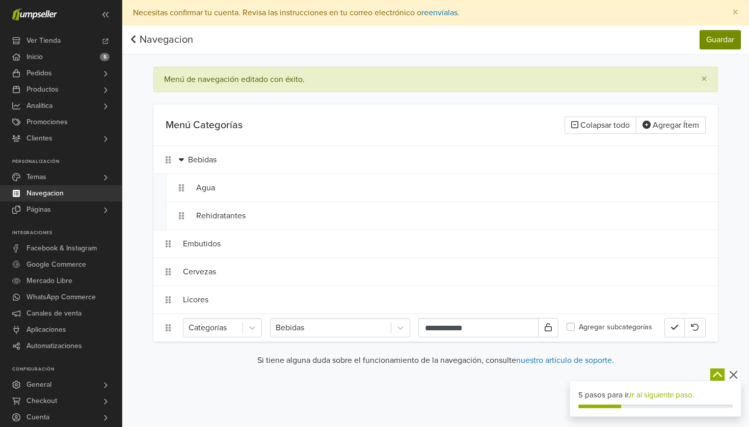
click at [720, 49] on button "Guardar" at bounding box center [720, 39] width 41 height 19
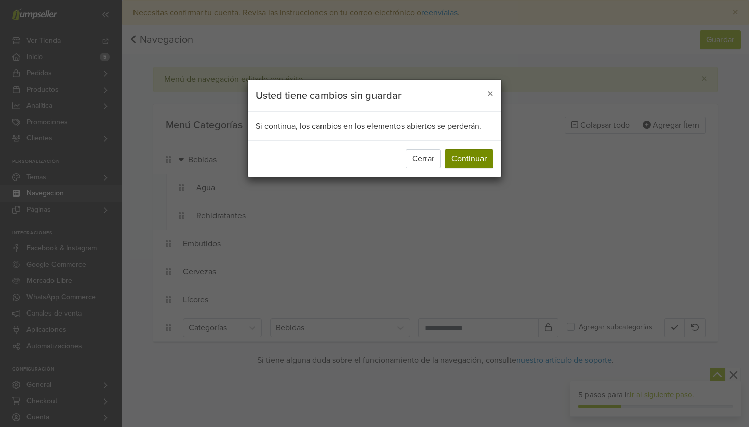
click at [485, 160] on button "Continuar" at bounding box center [469, 158] width 48 height 19
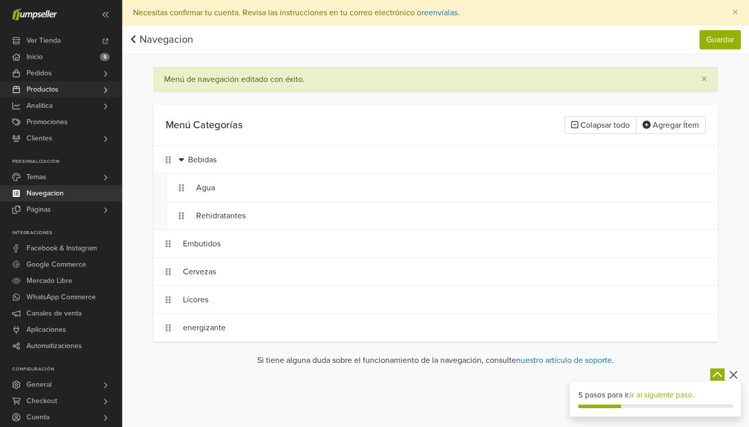
click at [83, 90] on link "Productos" at bounding box center [61, 90] width 122 height 16
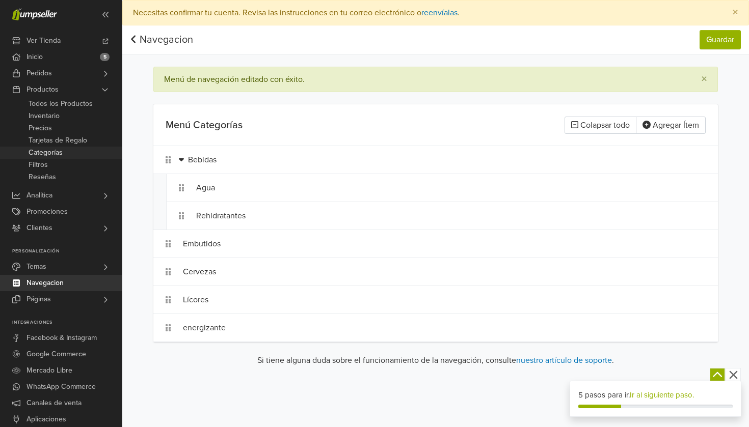
click at [63, 147] on span "Categorías" at bounding box center [46, 153] width 34 height 12
